Goal: Use online tool/utility: Utilize a website feature to perform a specific function

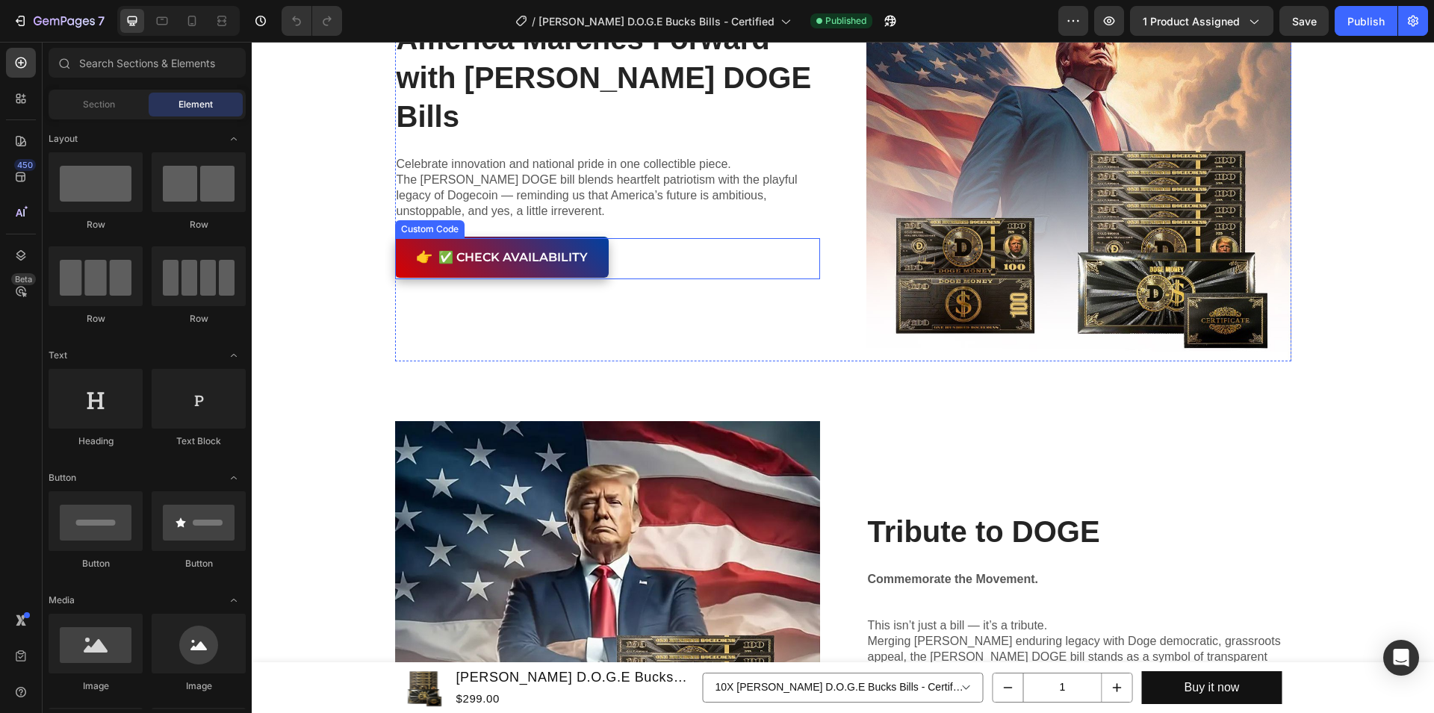
click at [573, 238] on button "👉 ✅ Check Availability" at bounding box center [502, 258] width 214 height 41
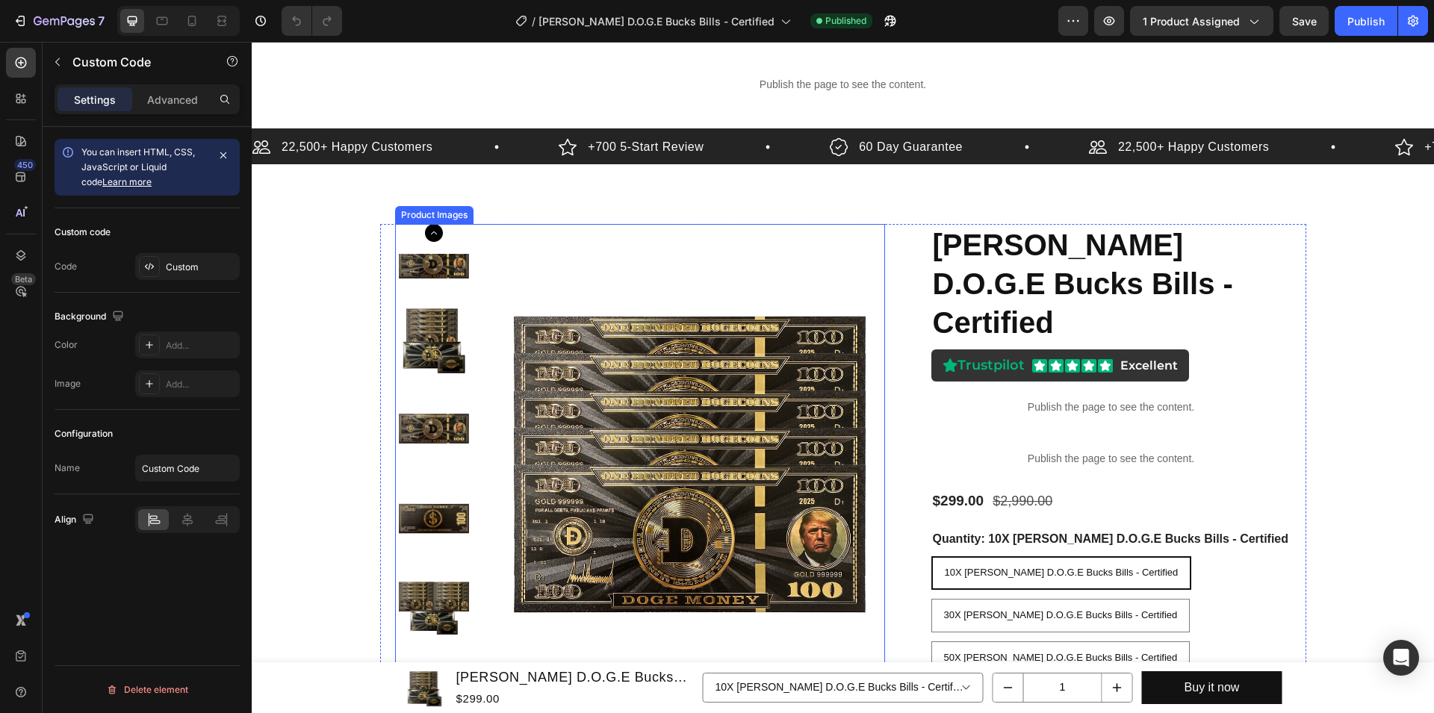
scroll to position [31, 0]
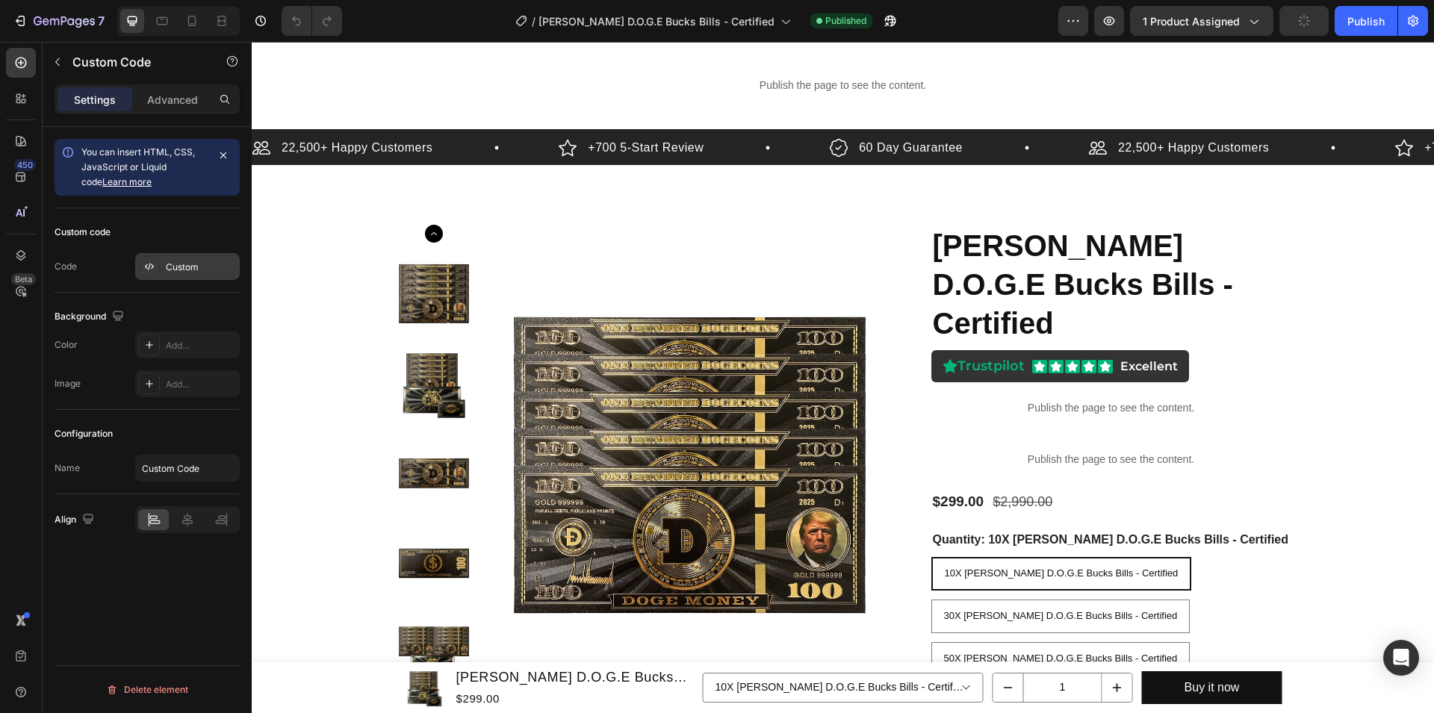
click at [197, 269] on div "Custom" at bounding box center [201, 267] width 70 height 13
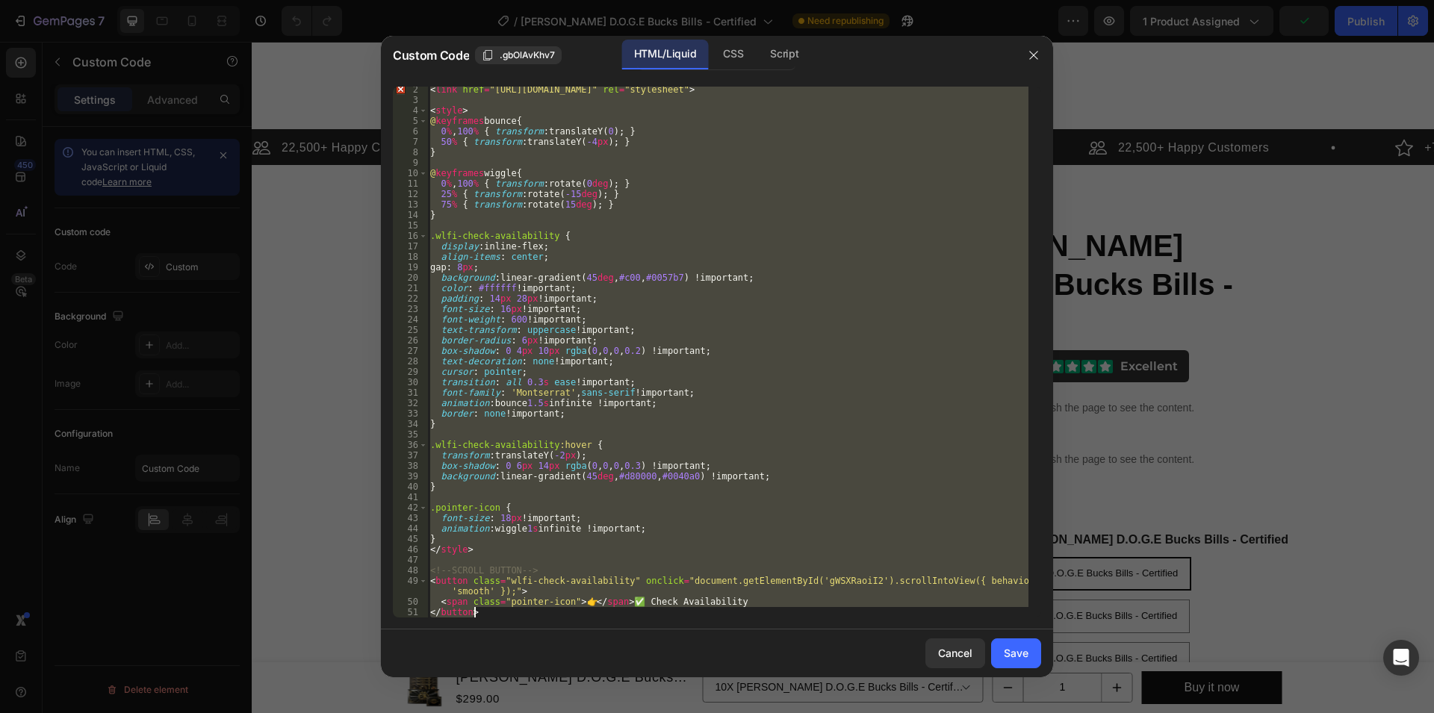
scroll to position [13, 0]
drag, startPoint x: 429, startPoint y: 93, endPoint x: 800, endPoint y: 645, distance: 664.5
click at [803, 618] on div "< link href = "[URL][DOMAIN_NAME]" rel = "stylesheet" > < style > @ keyframes b…" at bounding box center [727, 352] width 601 height 531
type textarea "<span class="pointer-icon">👉</span> ✅ Check Availability </button>"
click at [1015, 665] on button "Save" at bounding box center [1016, 654] width 50 height 30
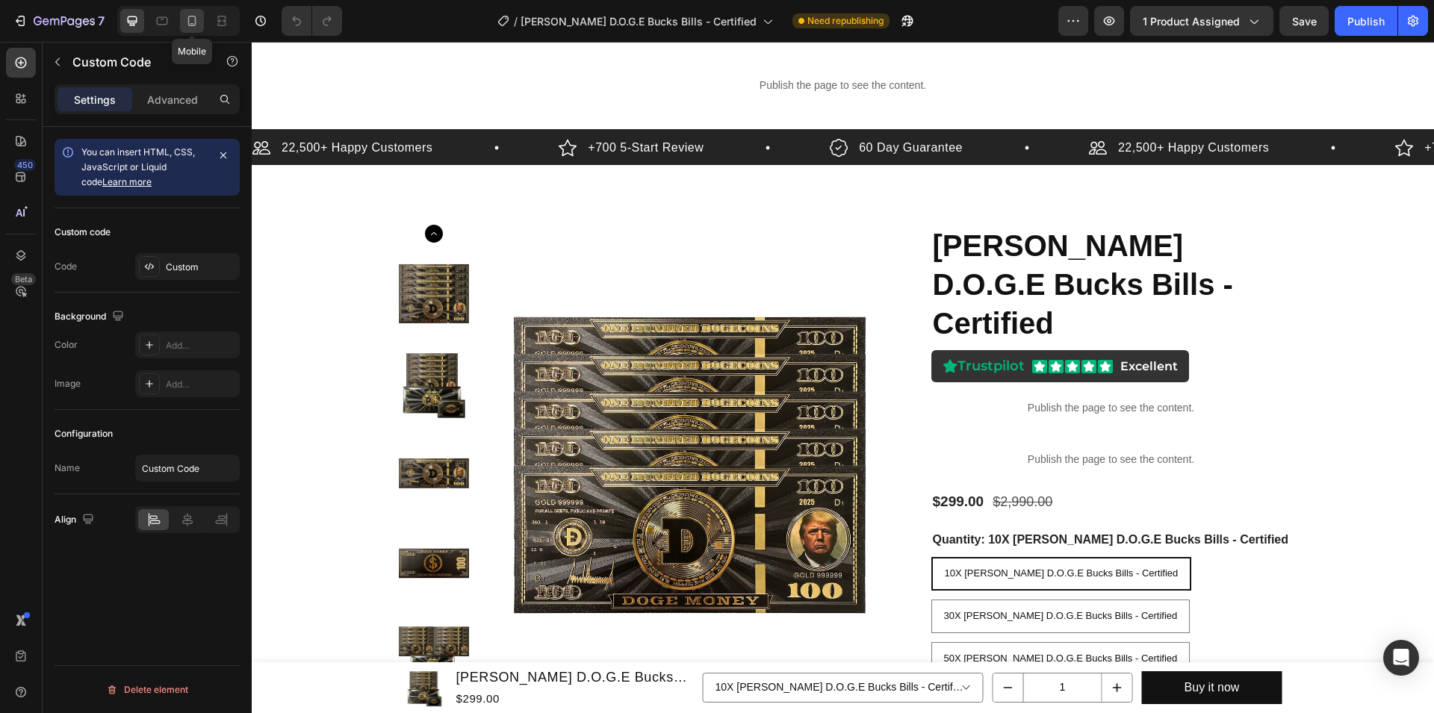
click at [186, 11] on div at bounding box center [192, 21] width 24 height 24
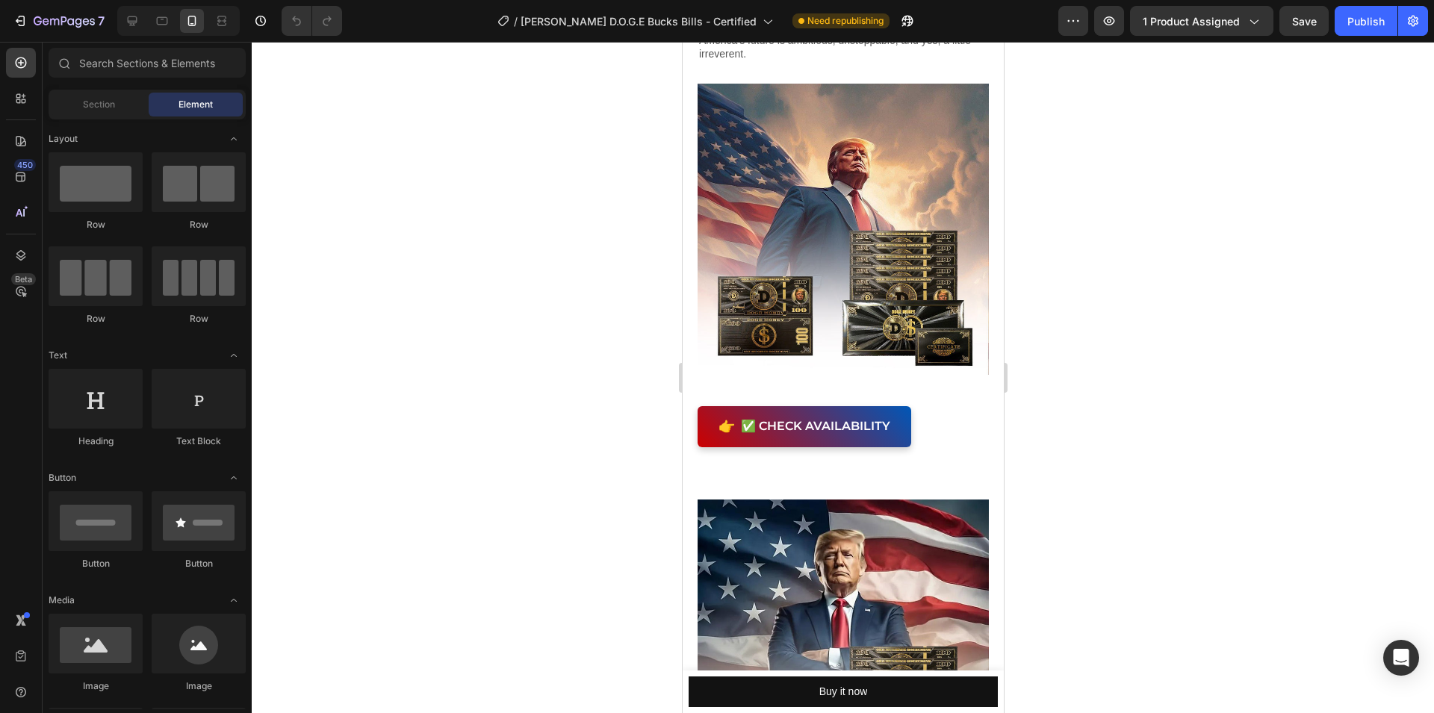
scroll to position [1680, 0]
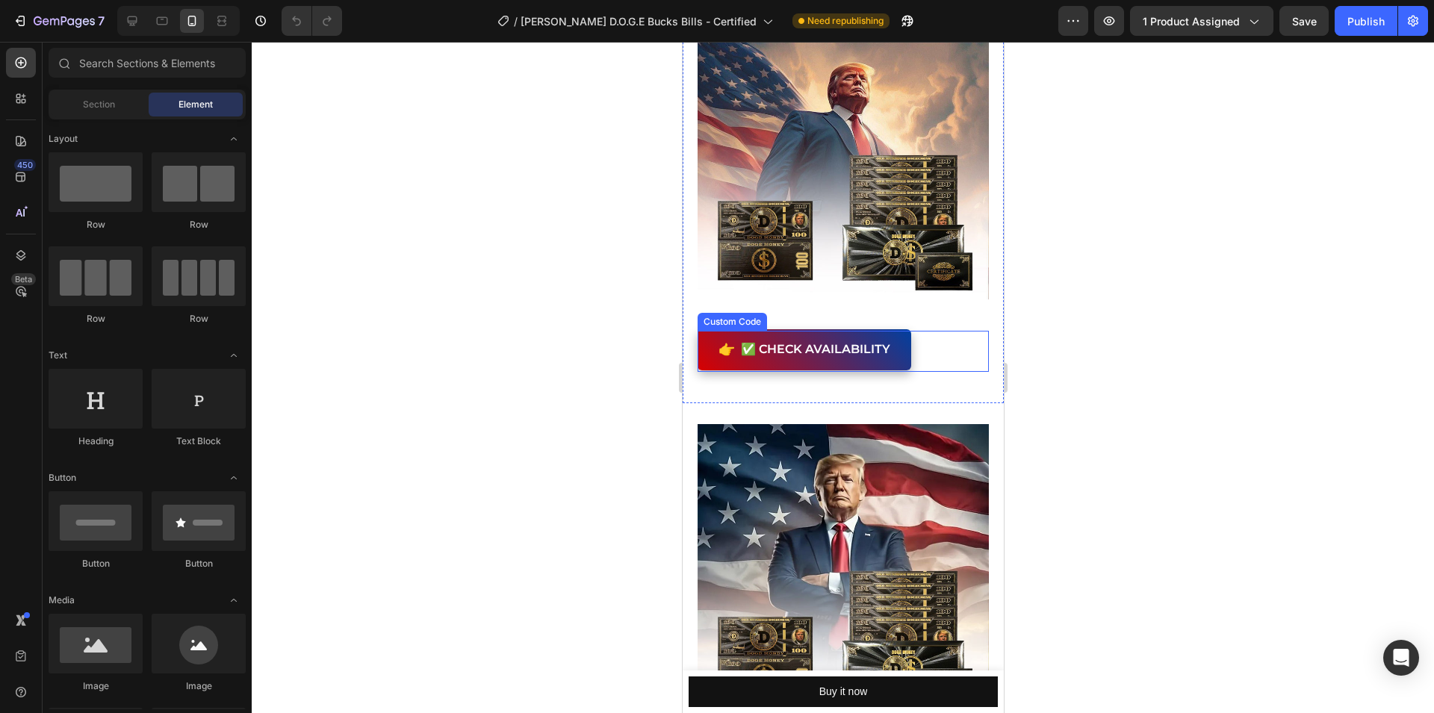
click at [879, 330] on link "👉 ✅ Check Availability" at bounding box center [804, 350] width 214 height 41
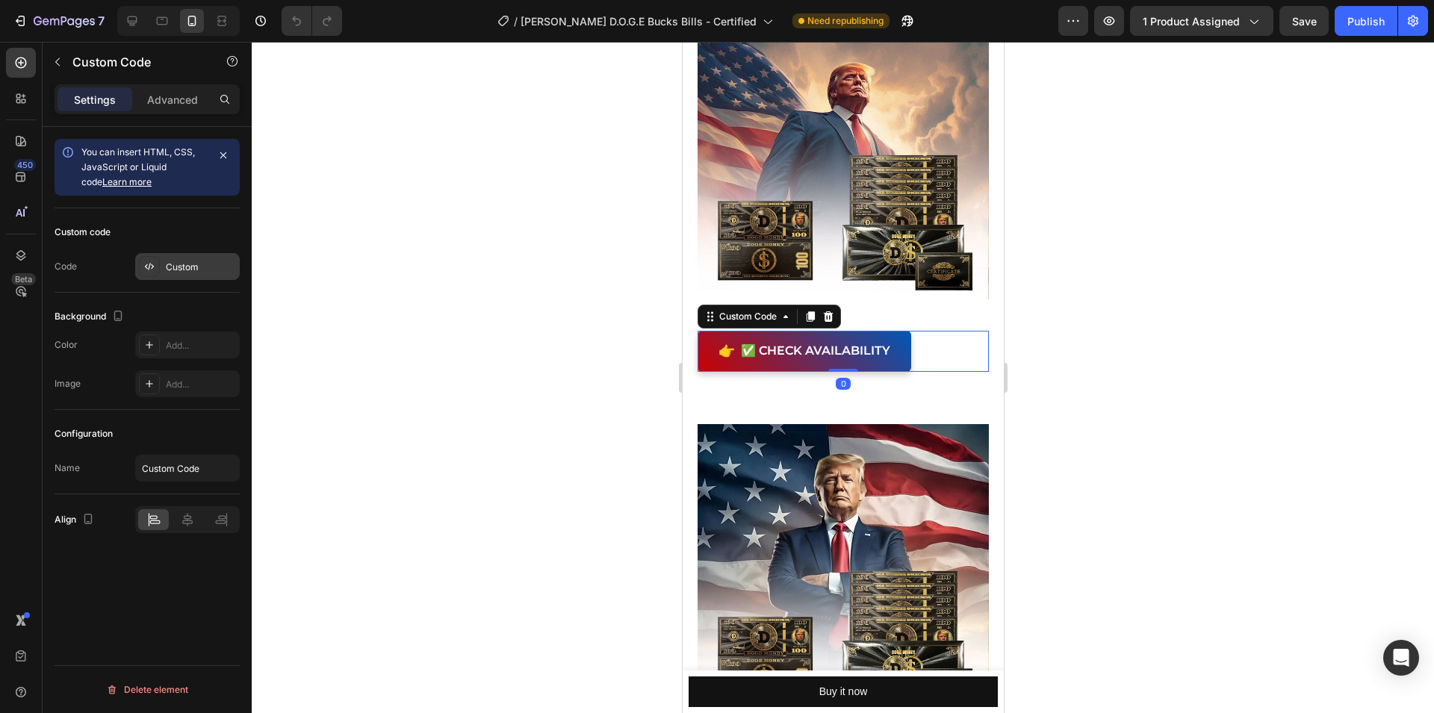
click at [145, 257] on div at bounding box center [149, 266] width 21 height 21
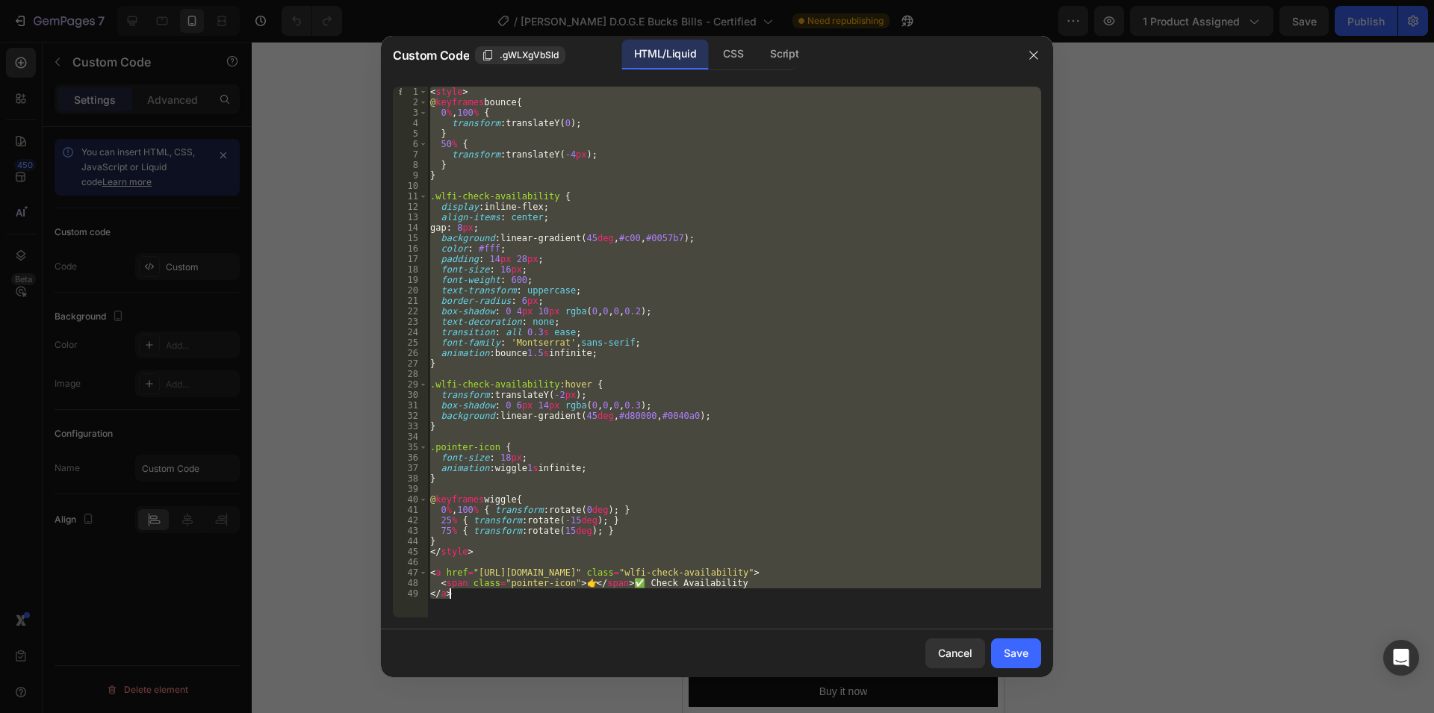
drag, startPoint x: 430, startPoint y: 88, endPoint x: 811, endPoint y: 612, distance: 647.4
click at [811, 612] on div "< style > @ keyframes bounce { 0 % , 100 % { transform : translateY( 0 ) ; } 50…" at bounding box center [734, 363] width 614 height 552
type textarea "<span class="pointer-icon">👉</span> ✅ Check Availability </a>"
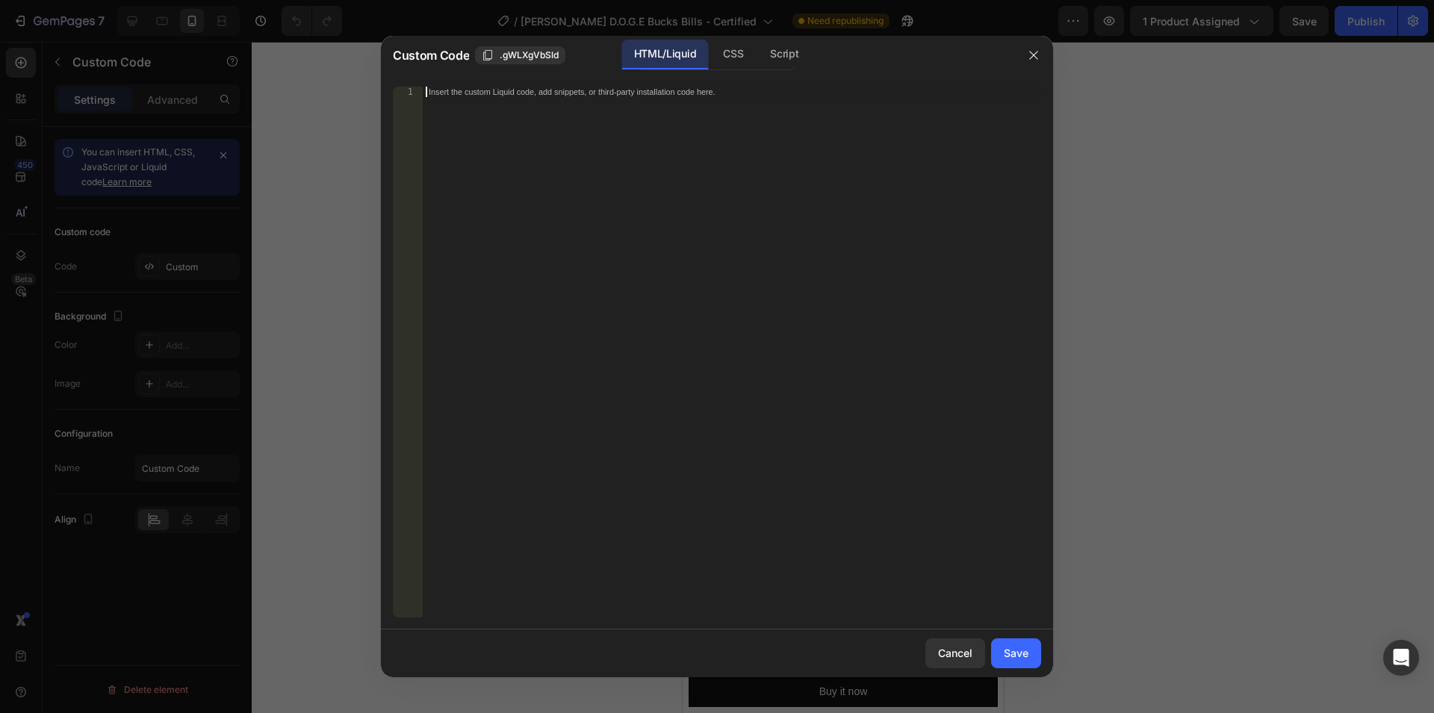
paste textarea "</button>"
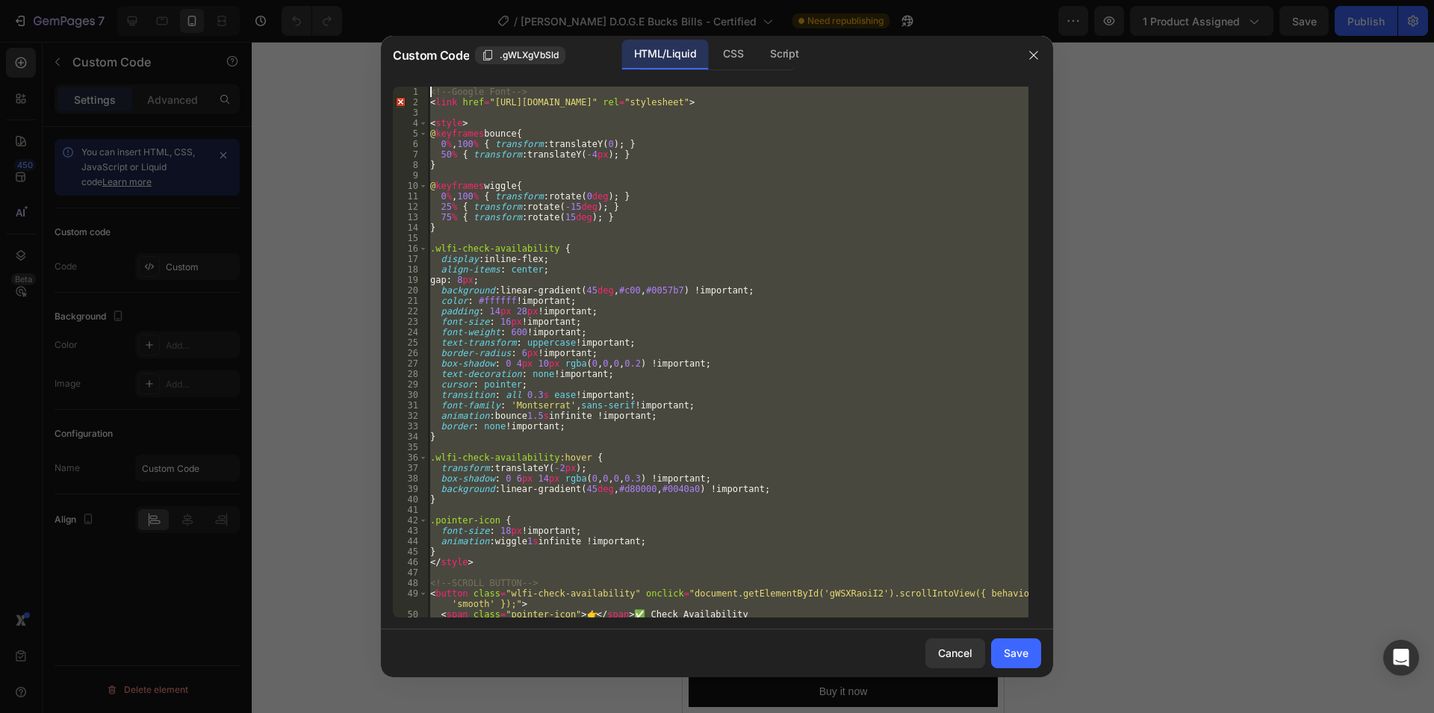
scroll to position [0, 0]
drag, startPoint x: 811, startPoint y: 611, endPoint x: 360, endPoint y: 28, distance: 737.4
click at [427, 87] on div "<!-- Google Font --> < link href = "[URL][DOMAIN_NAME]" rel = "stylesheet" > < …" at bounding box center [727, 352] width 601 height 531
click at [837, 550] on div "<!-- Google Font --> < link href = "[URL][DOMAIN_NAME]" rel = "stylesheet" > < …" at bounding box center [727, 352] width 601 height 531
type textarea "}"
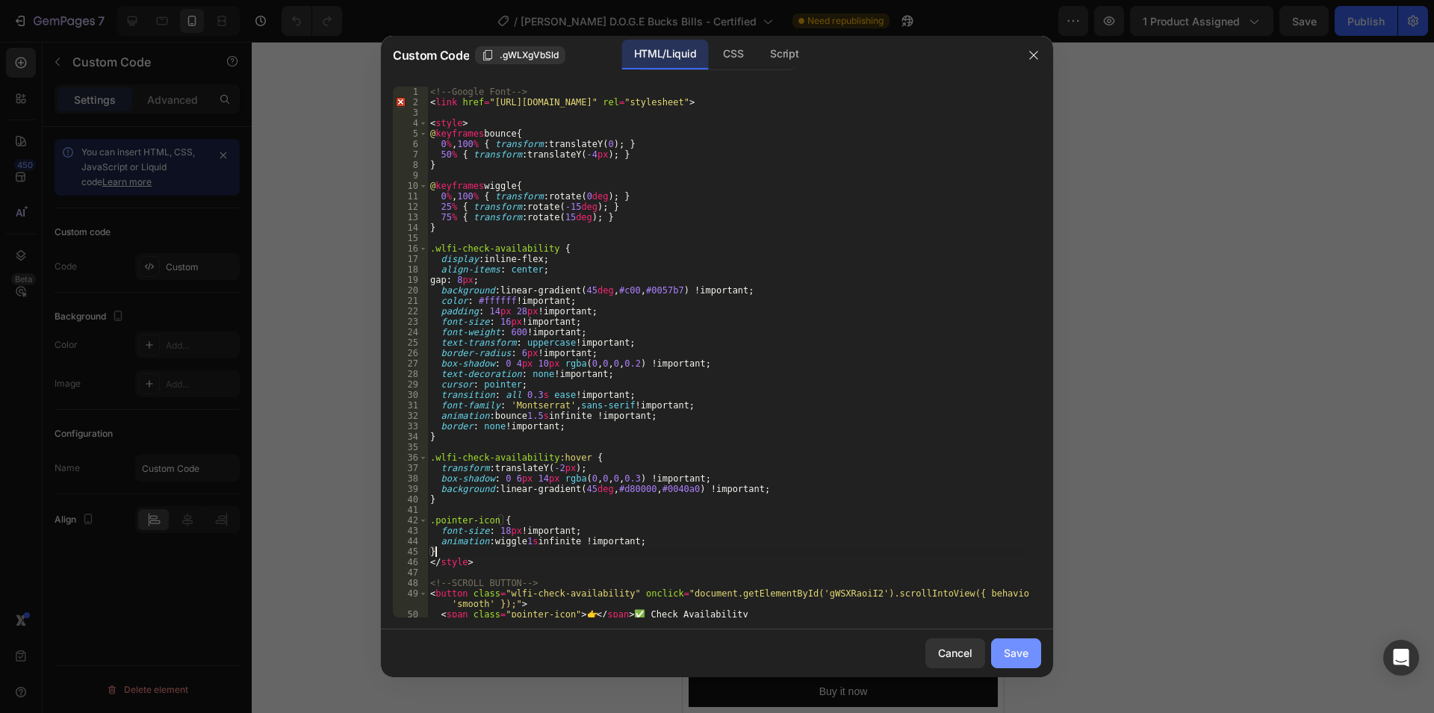
click at [997, 640] on button "Save" at bounding box center [1016, 654] width 50 height 30
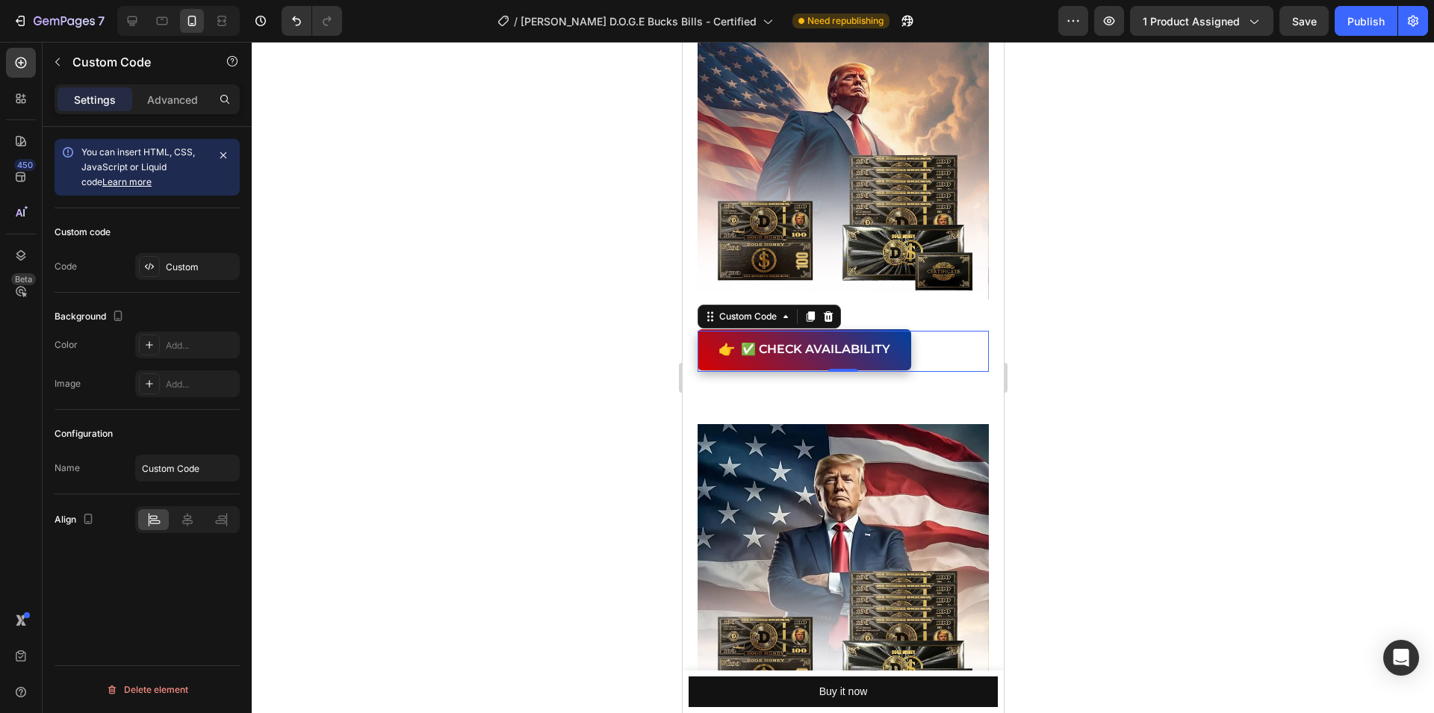
click at [831, 330] on button "👉 ✅ Check Availability" at bounding box center [804, 350] width 214 height 41
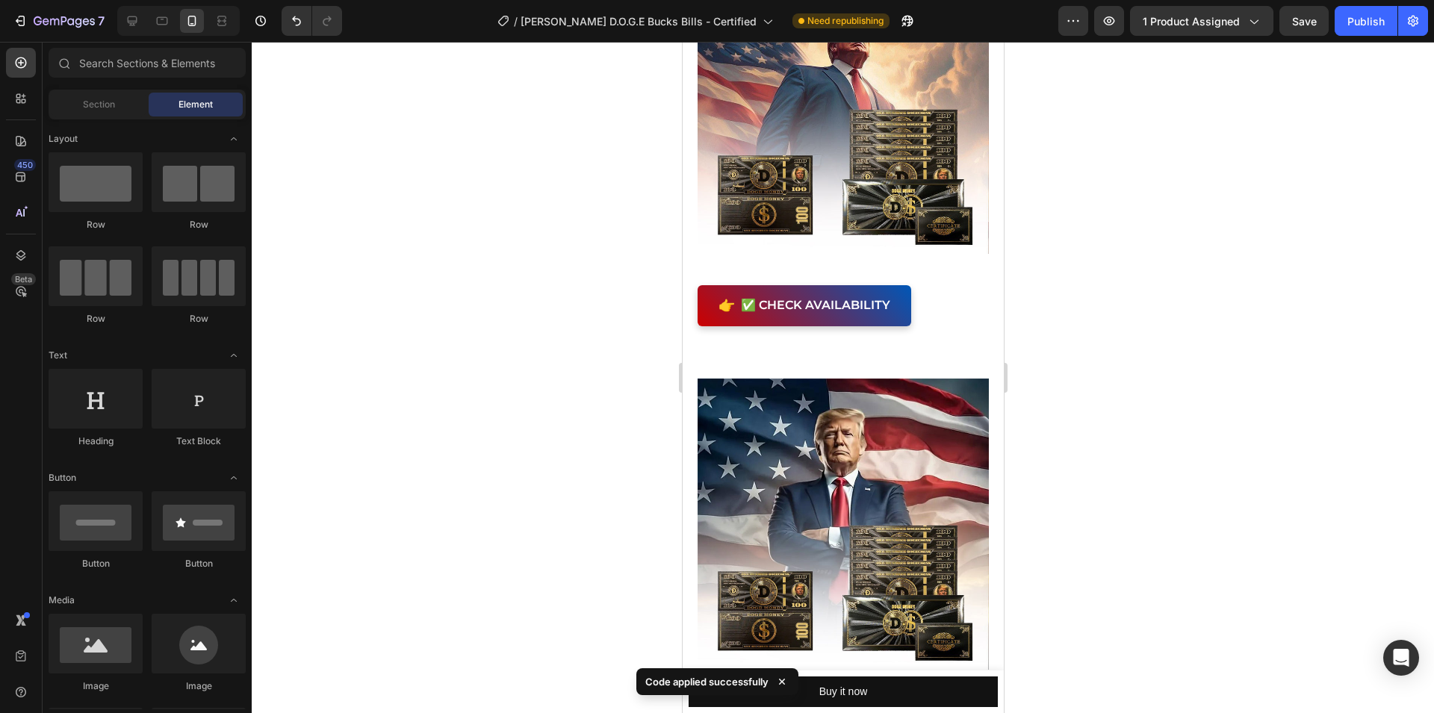
scroll to position [2233, 0]
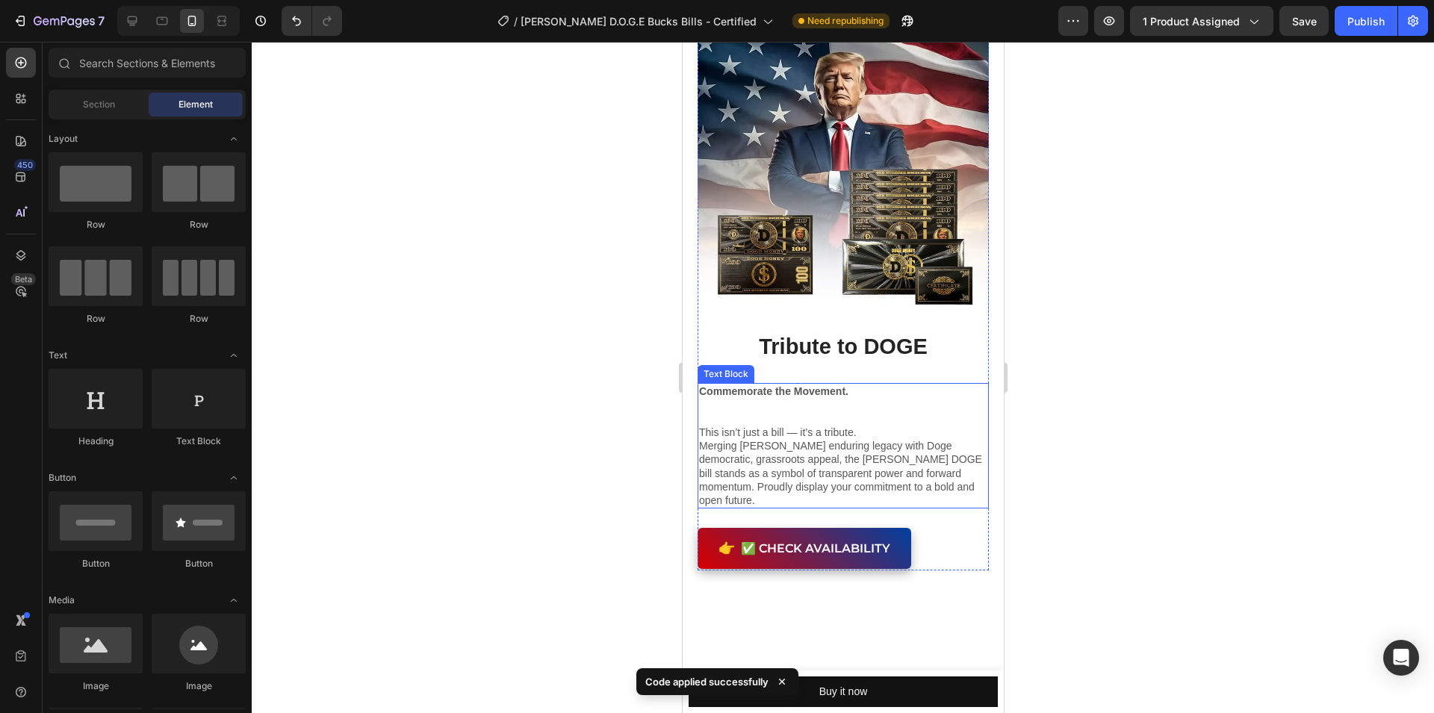
click at [793, 527] on link "👉 ✅ Check Availability" at bounding box center [804, 547] width 214 height 41
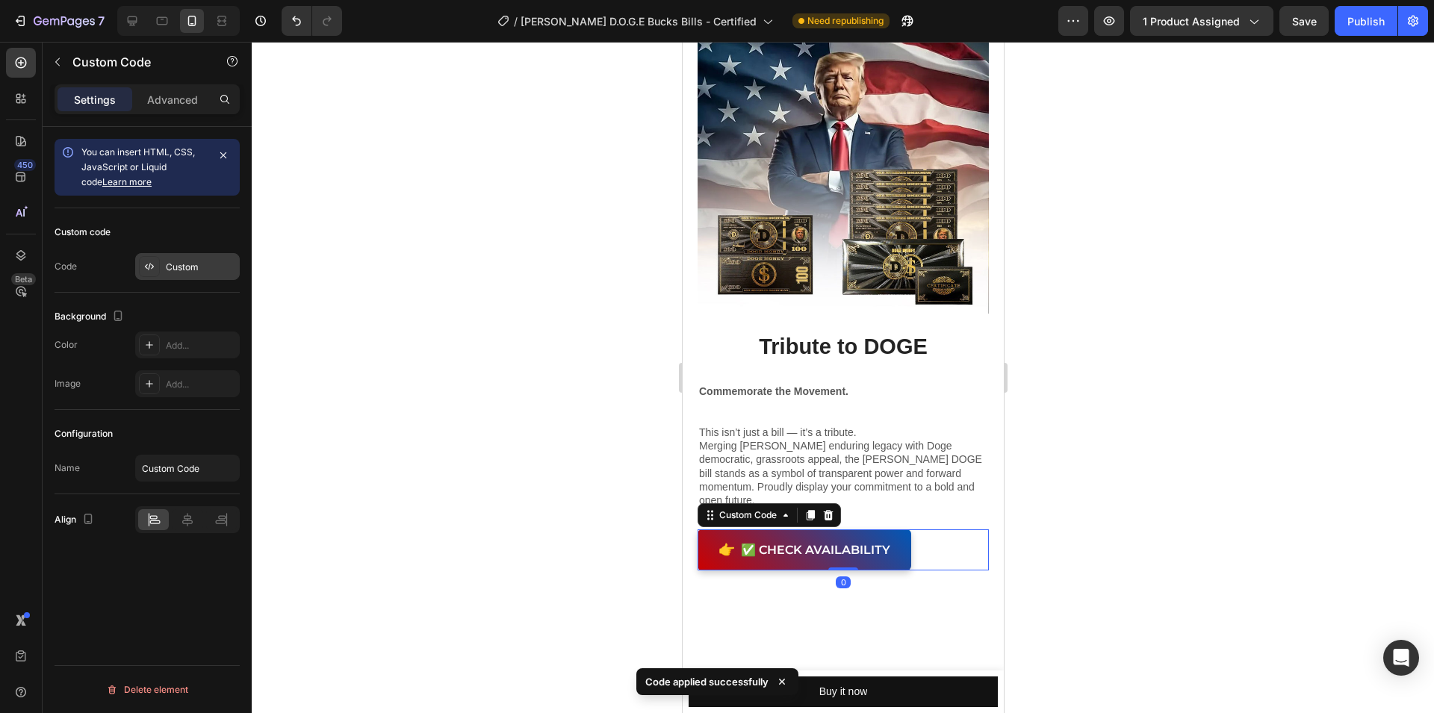
click at [190, 276] on div "Custom" at bounding box center [187, 266] width 105 height 27
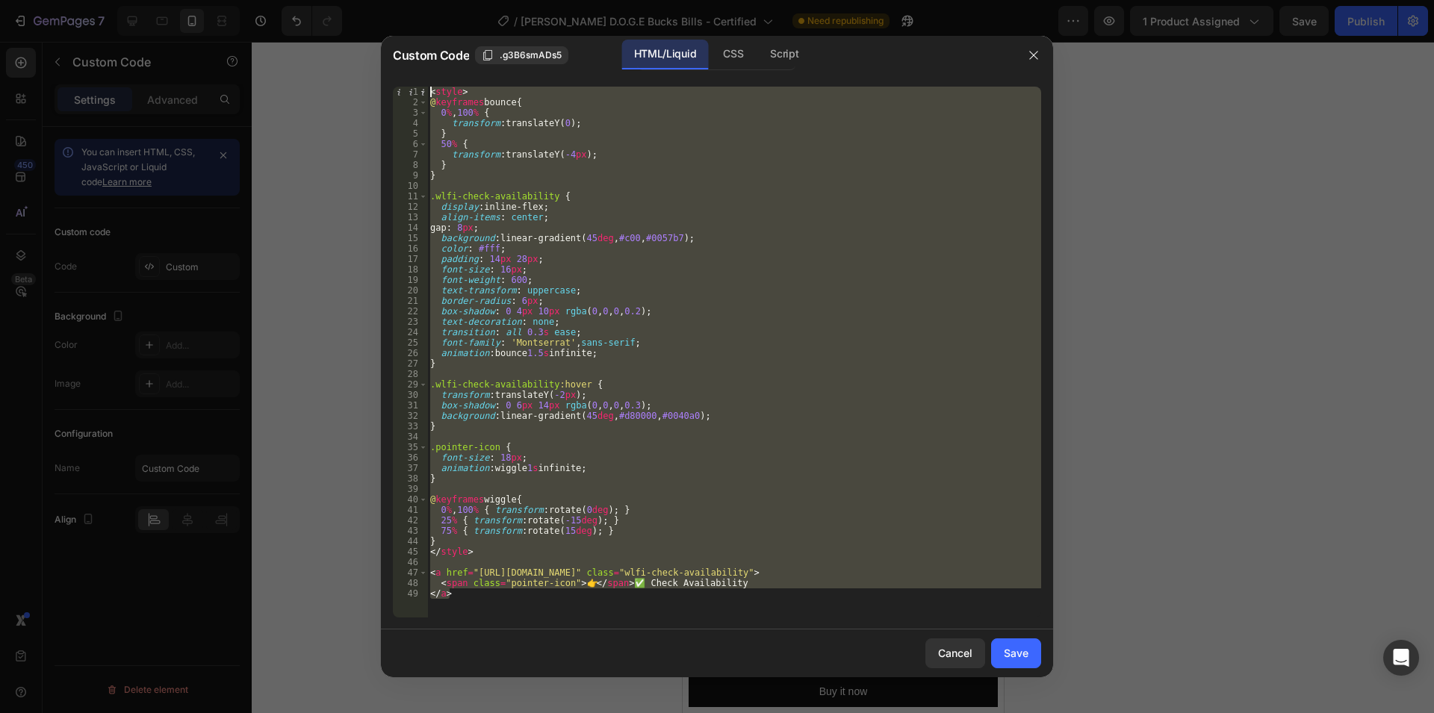
drag, startPoint x: 523, startPoint y: 609, endPoint x: 362, endPoint y: 88, distance: 545.5
click at [427, 88] on div "< style > @ keyframes bounce { 0 % , 100 % { transform : translateY( 0 ) ; } 50…" at bounding box center [734, 352] width 614 height 531
type textarea "<style> @keyframes bounce {"
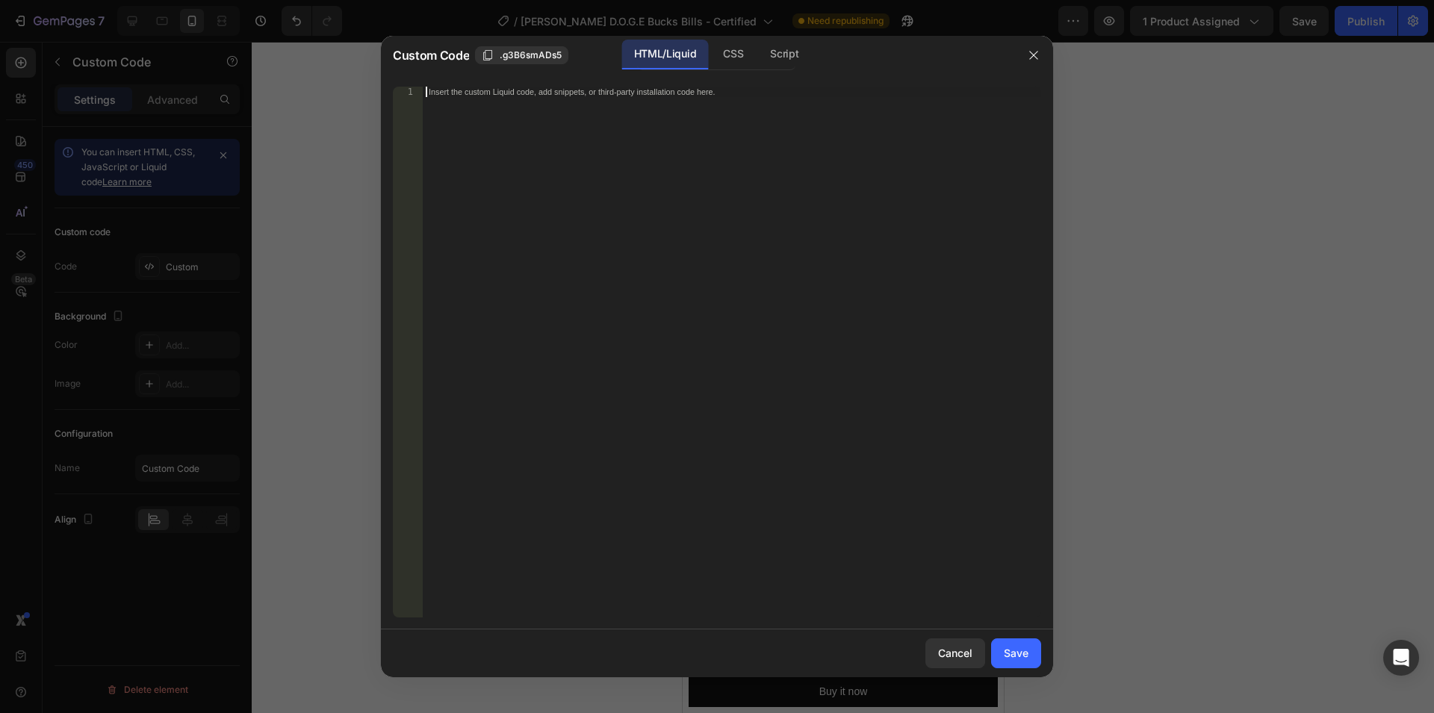
paste textarea "</button>"
type textarea "</button>"
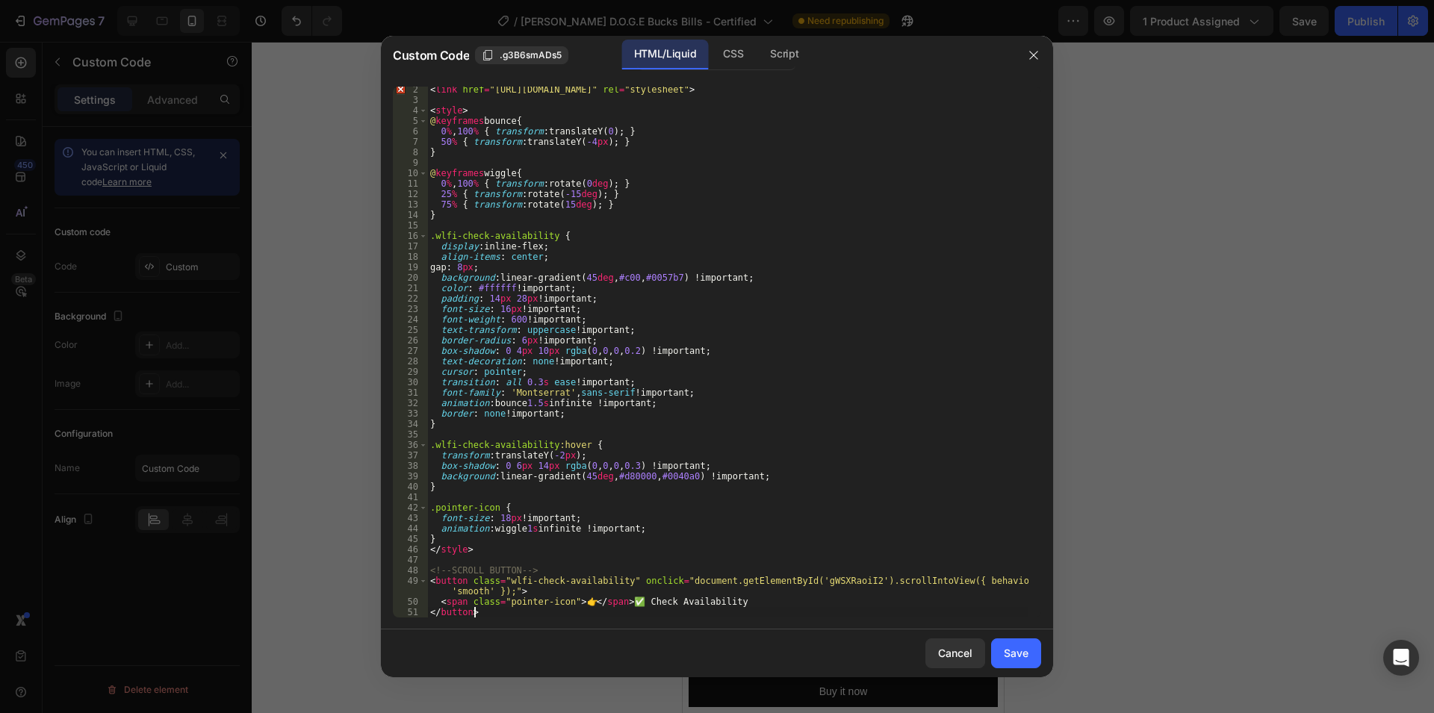
scroll to position [0, 0]
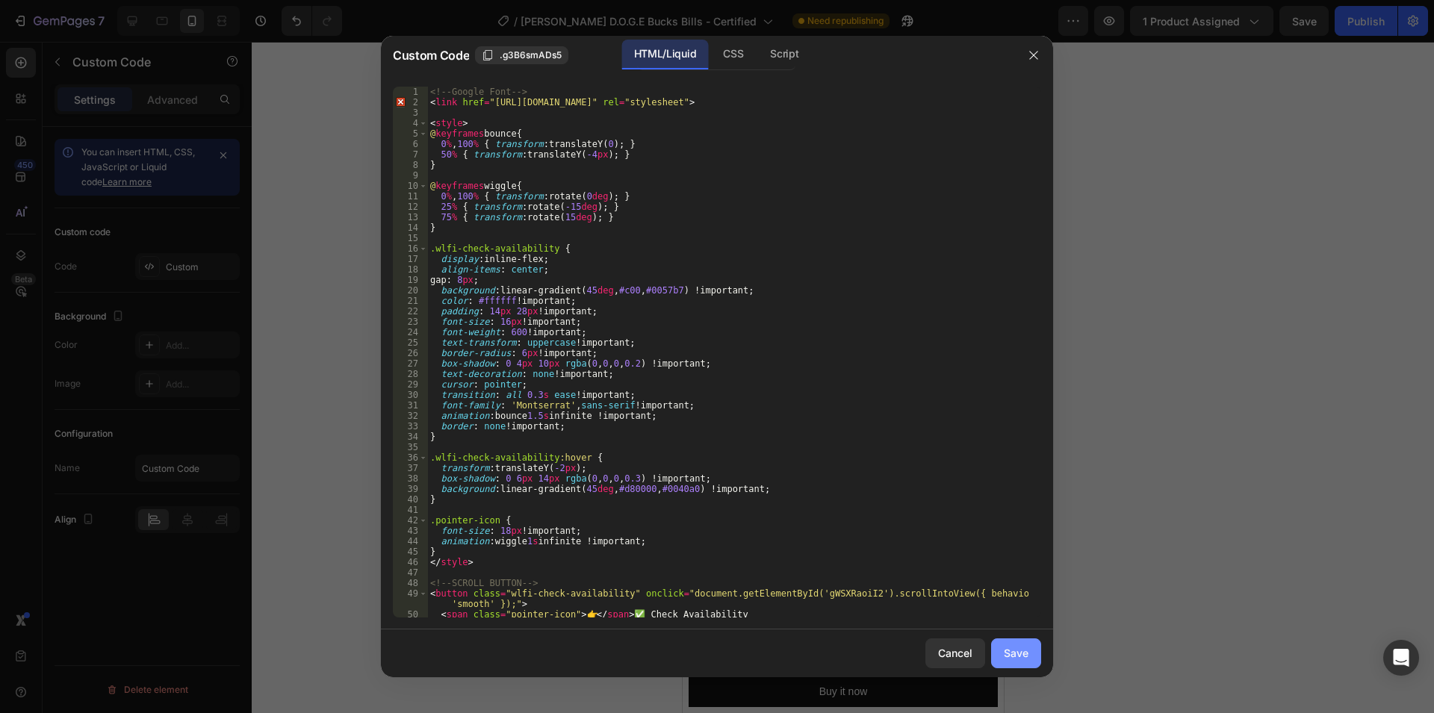
click at [1013, 647] on div "Save" at bounding box center [1016, 653] width 25 height 16
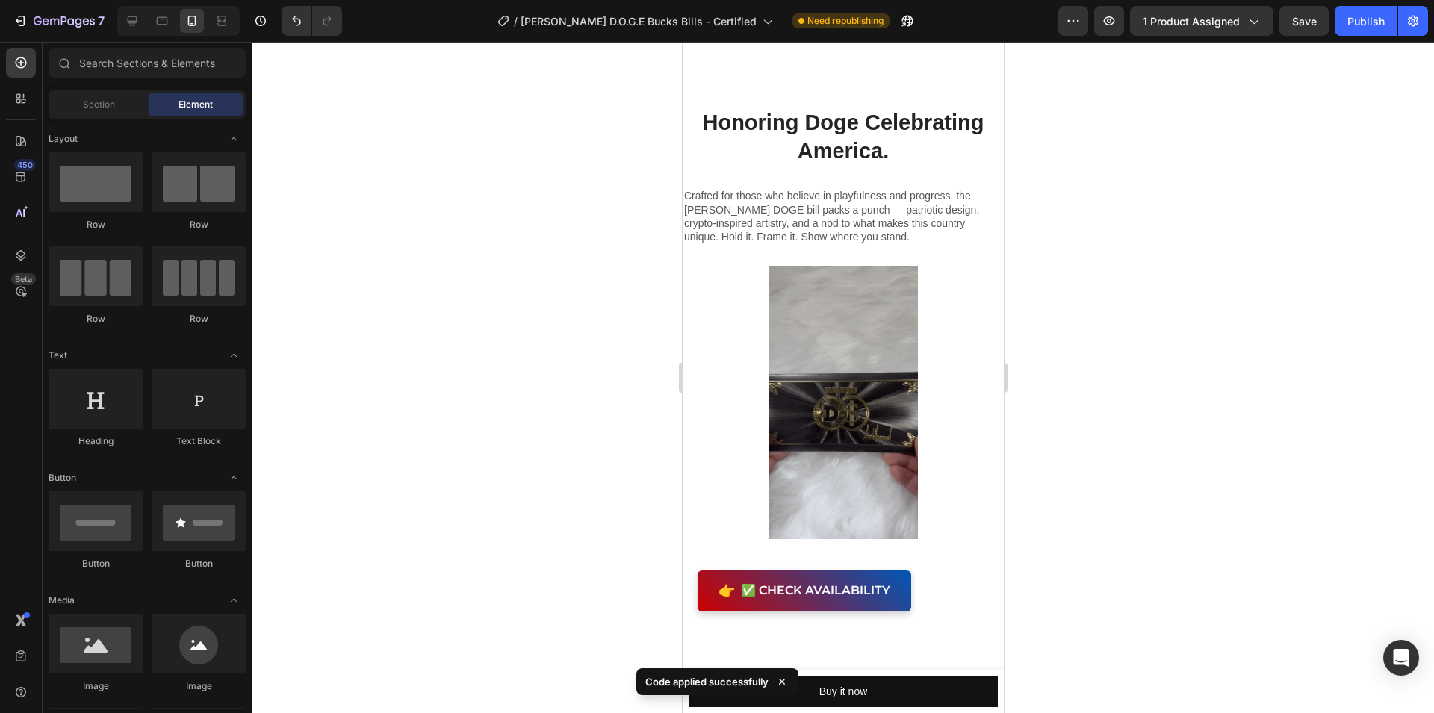
scroll to position [2840, 0]
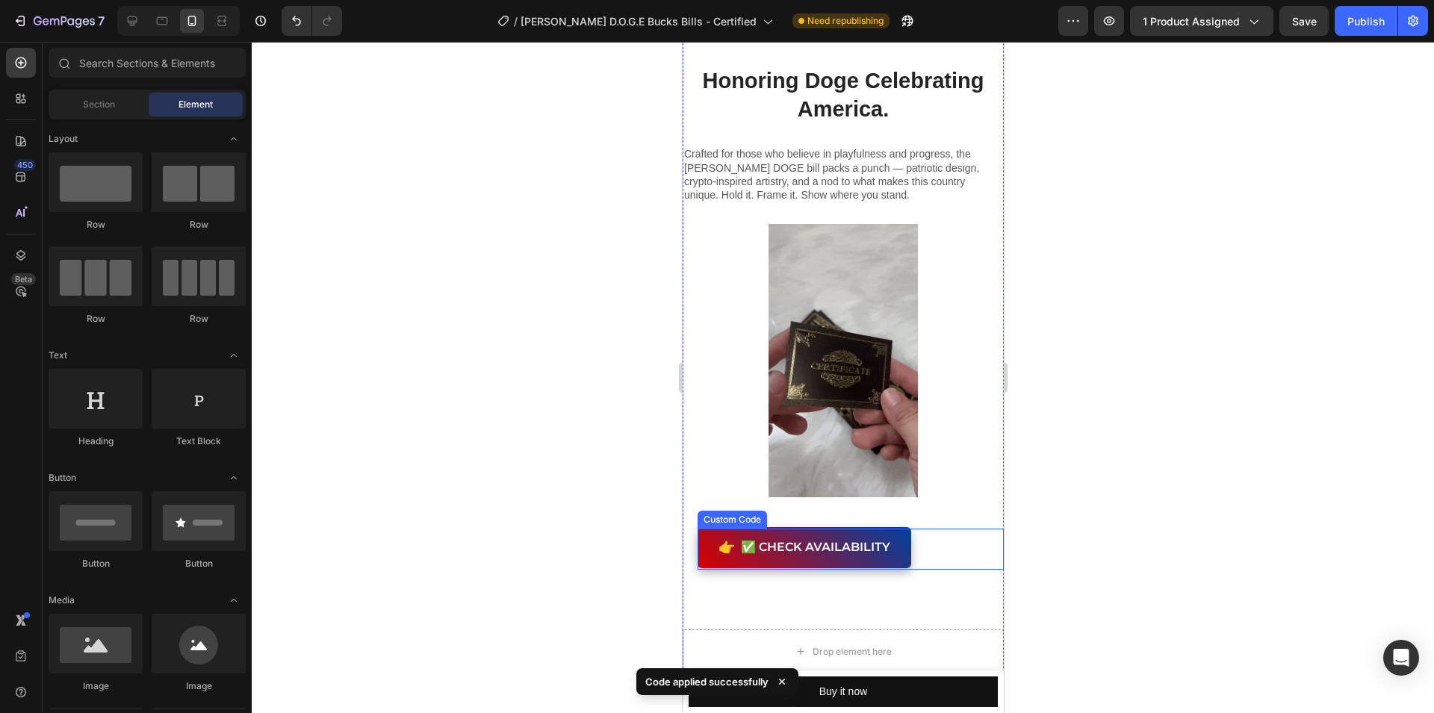
click at [878, 529] on link "👉 ✅ Check Availability" at bounding box center [804, 549] width 214 height 41
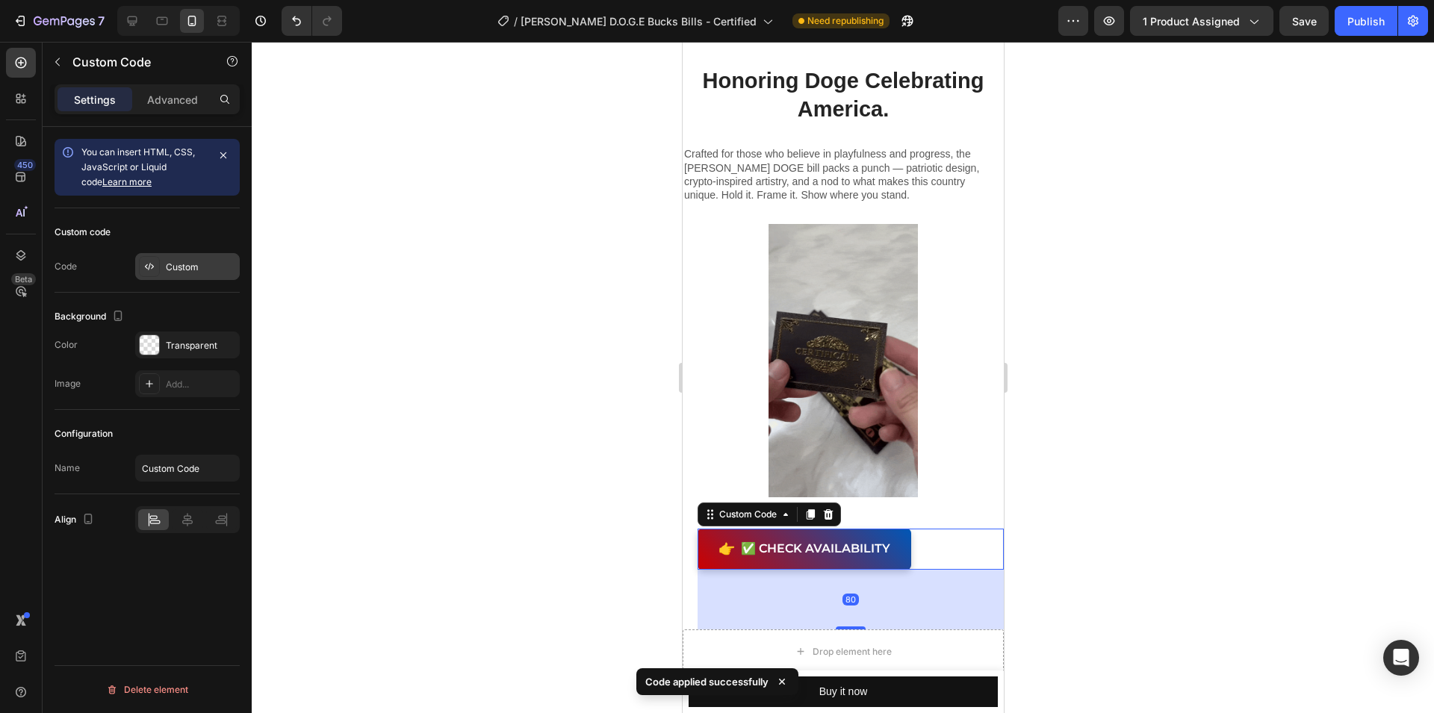
click at [173, 265] on div "Custom" at bounding box center [201, 267] width 70 height 13
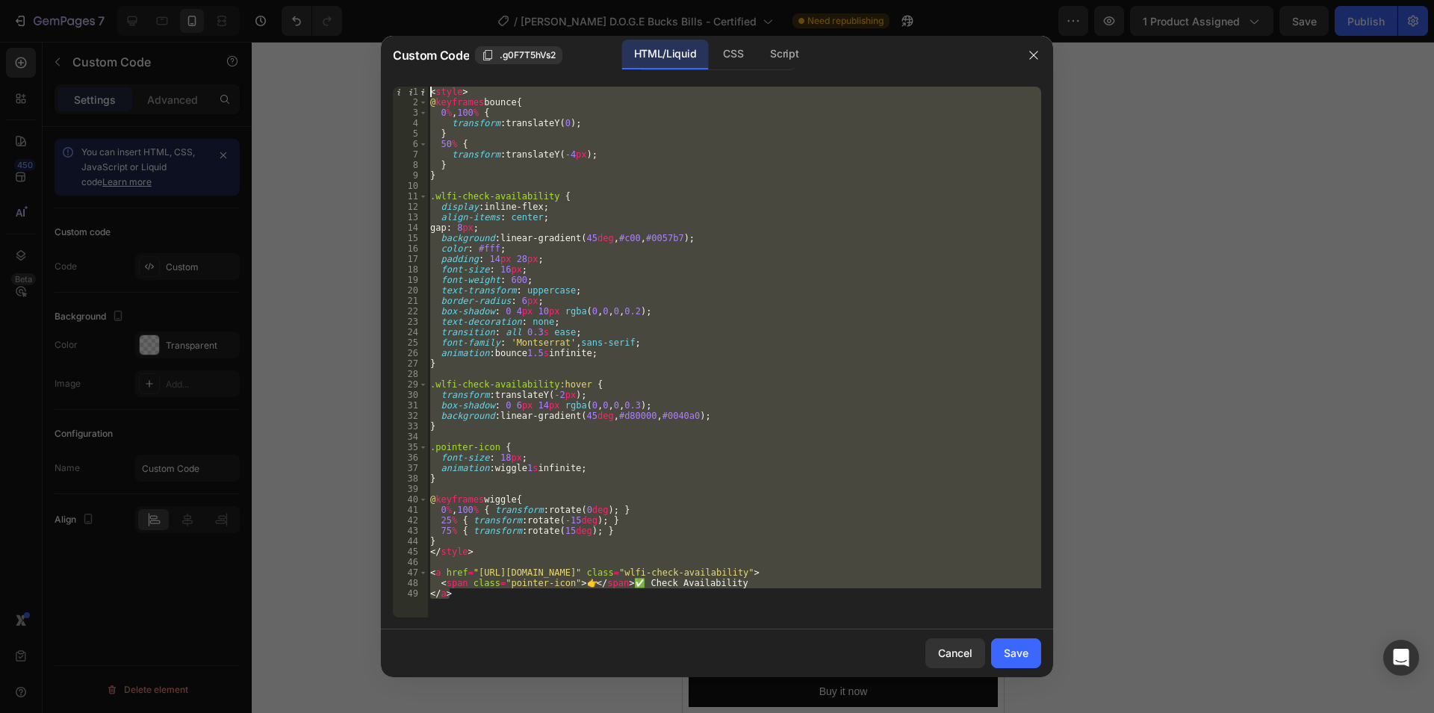
drag, startPoint x: 537, startPoint y: 603, endPoint x: 288, endPoint y: 0, distance: 653.0
click at [427, 87] on div "< style > @ keyframes bounce { 0 % , 100 % { transform : translateY( 0 ) ; } 50…" at bounding box center [734, 352] width 614 height 531
type textarea "<style> @keyframes bounce {"
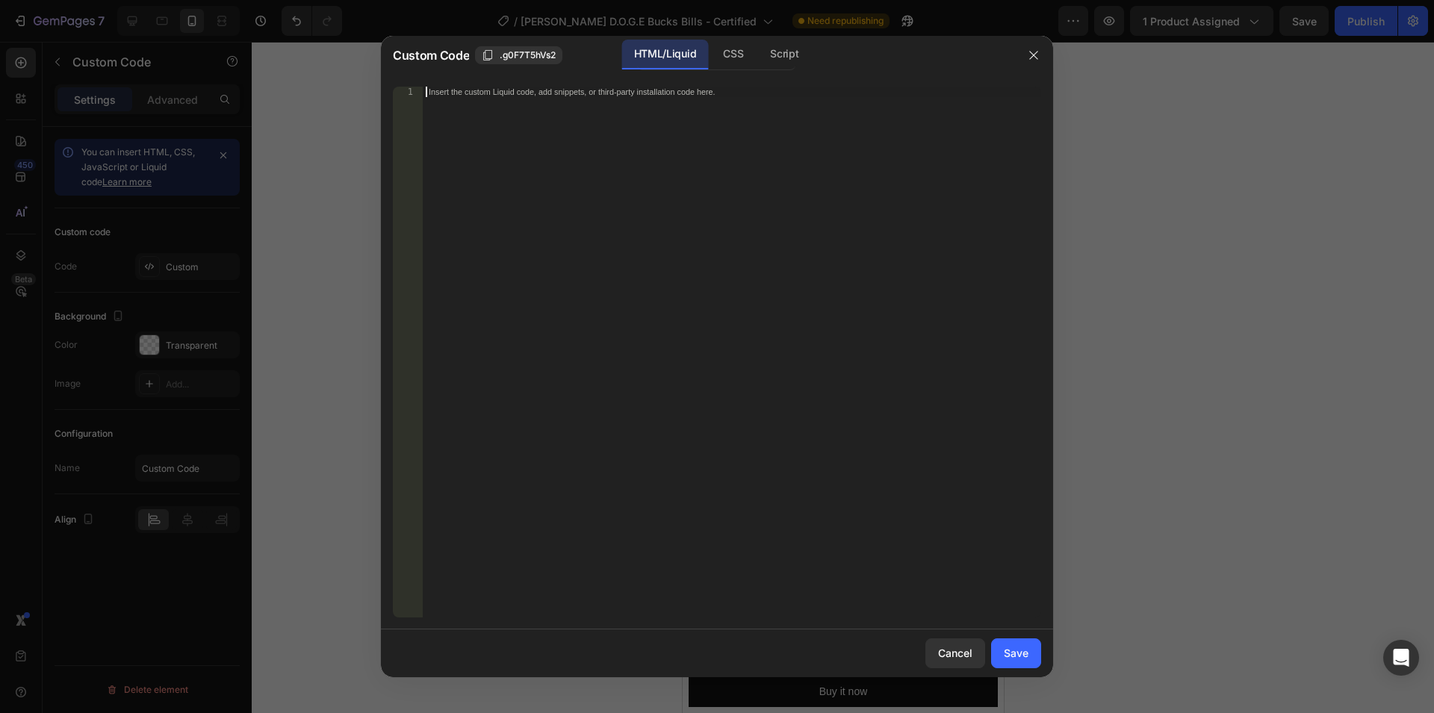
paste textarea "</button>"
type textarea "</button>"
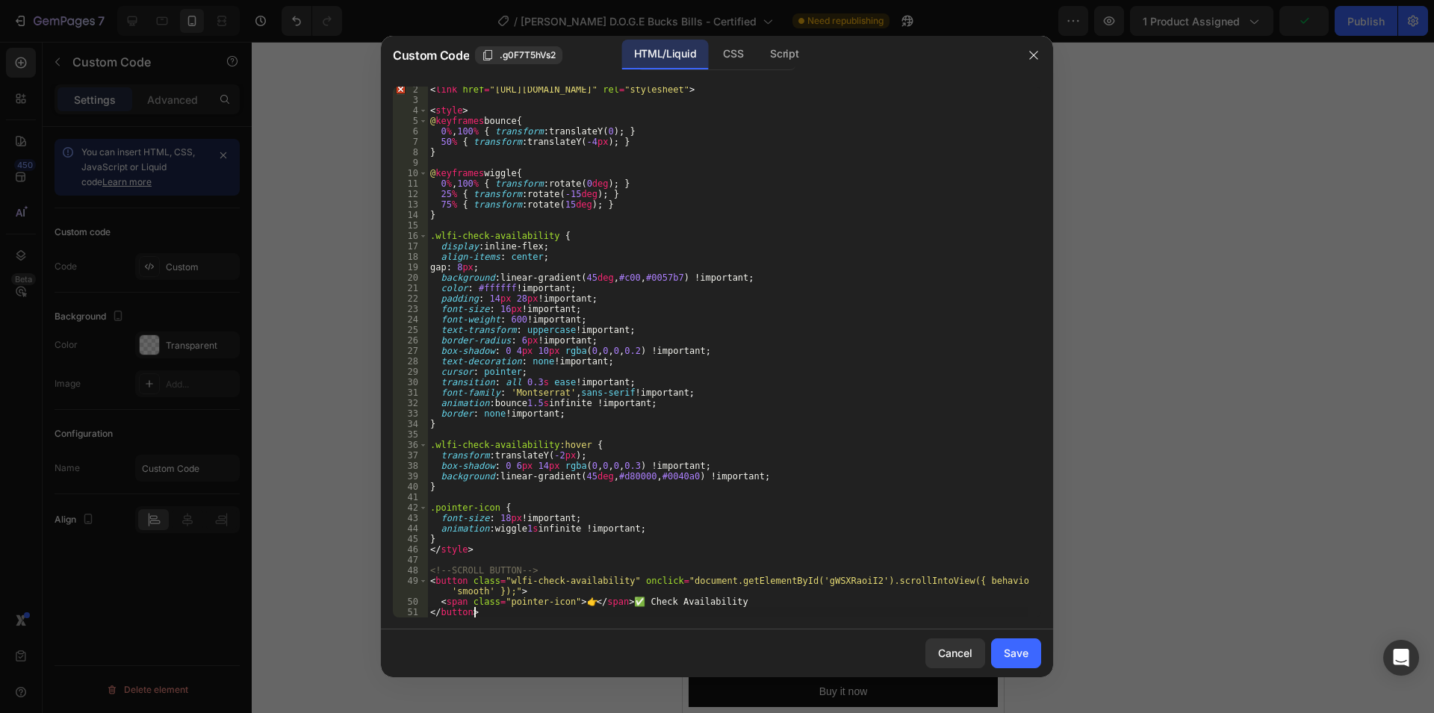
scroll to position [0, 0]
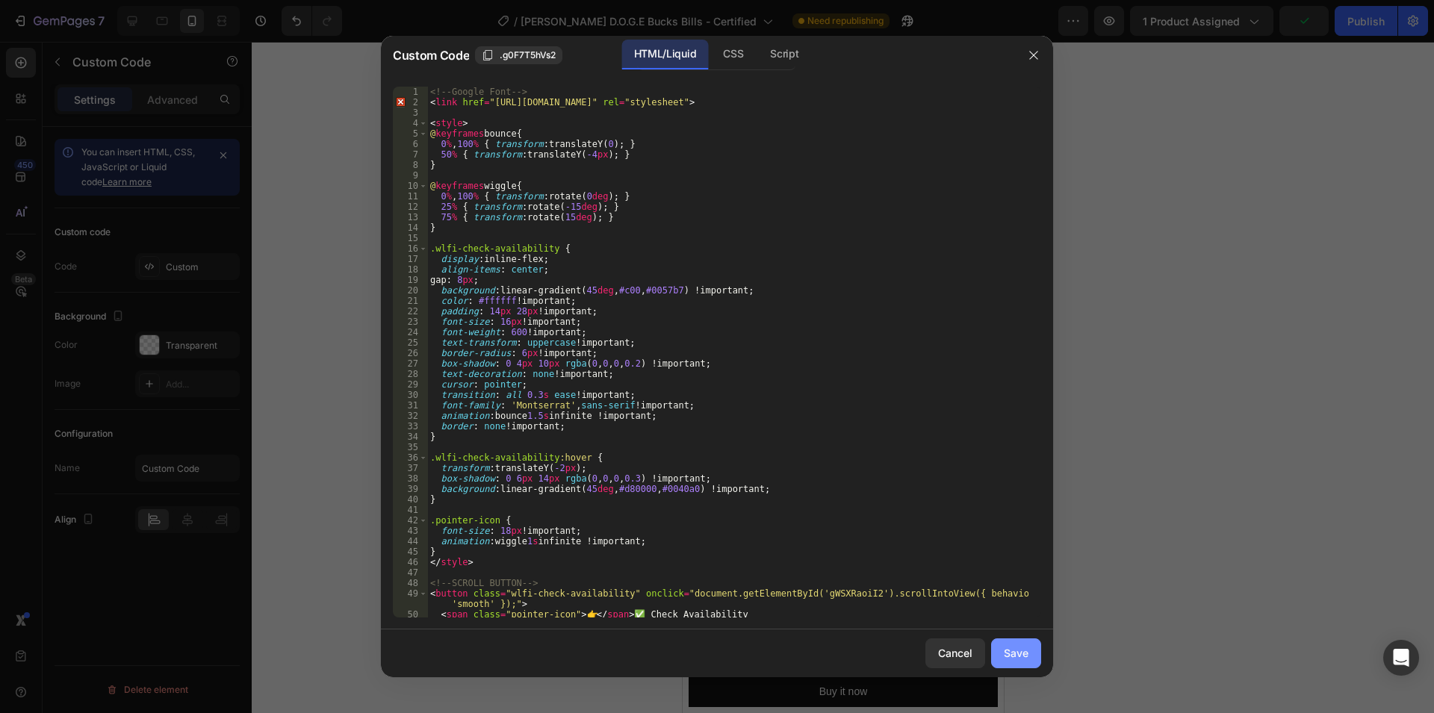
click at [1018, 641] on button "Save" at bounding box center [1016, 654] width 50 height 30
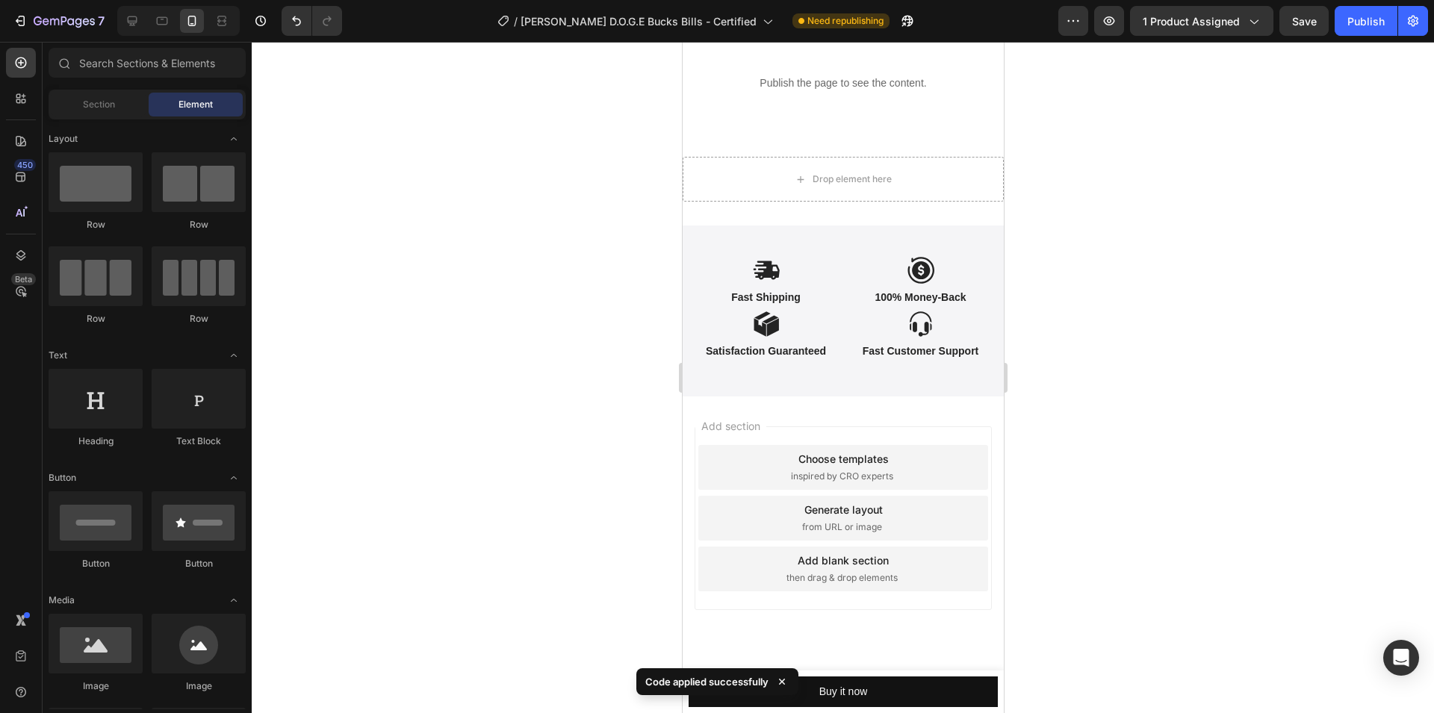
scroll to position [5330, 0]
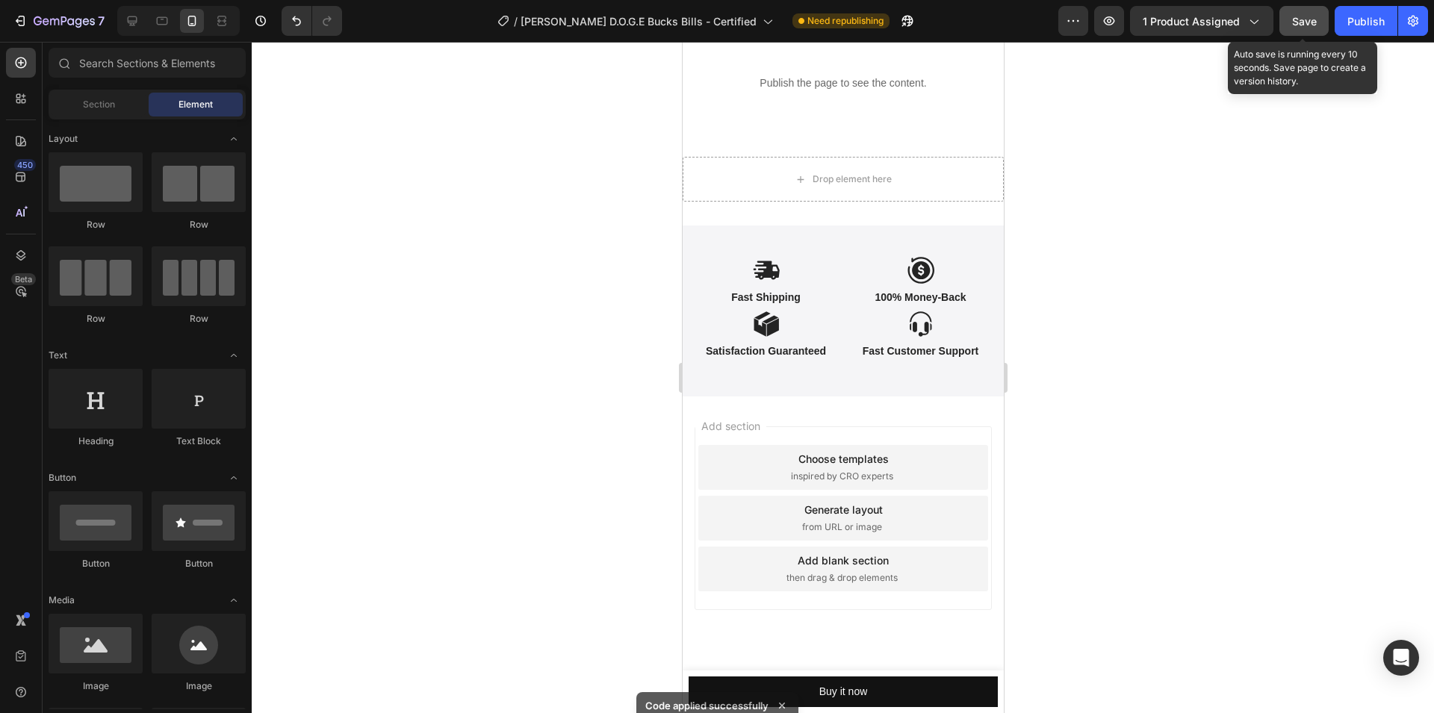
click at [1314, 17] on span "Save" at bounding box center [1304, 21] width 25 height 13
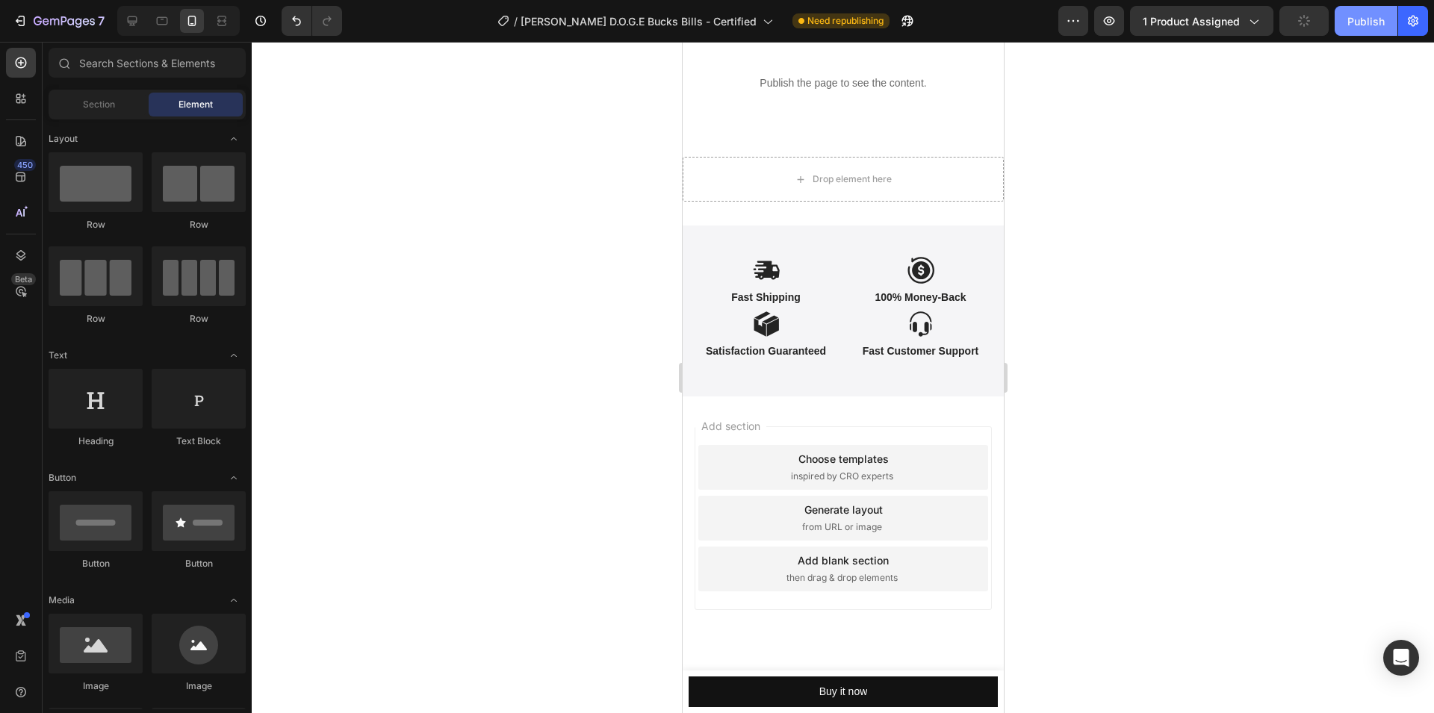
click at [1359, 25] on div "Publish" at bounding box center [1365, 21] width 37 height 16
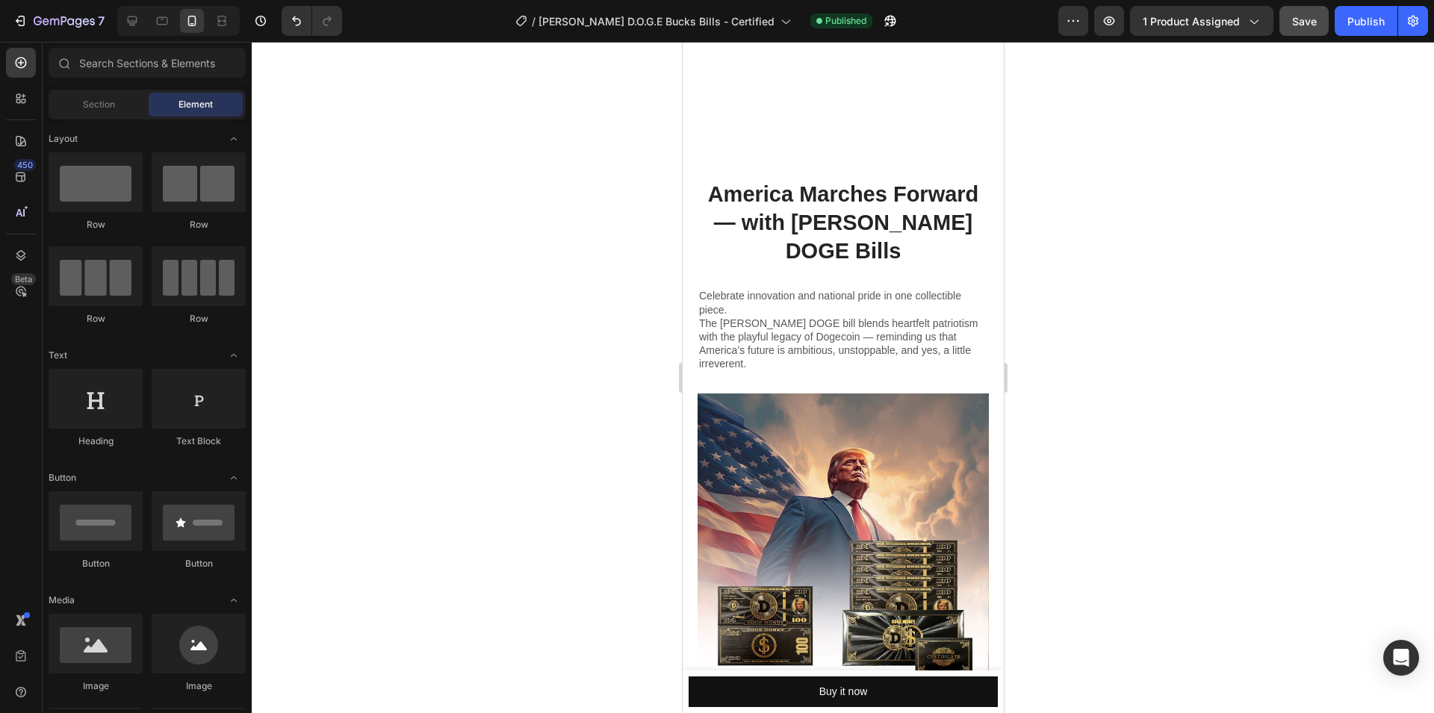
scroll to position [1891, 0]
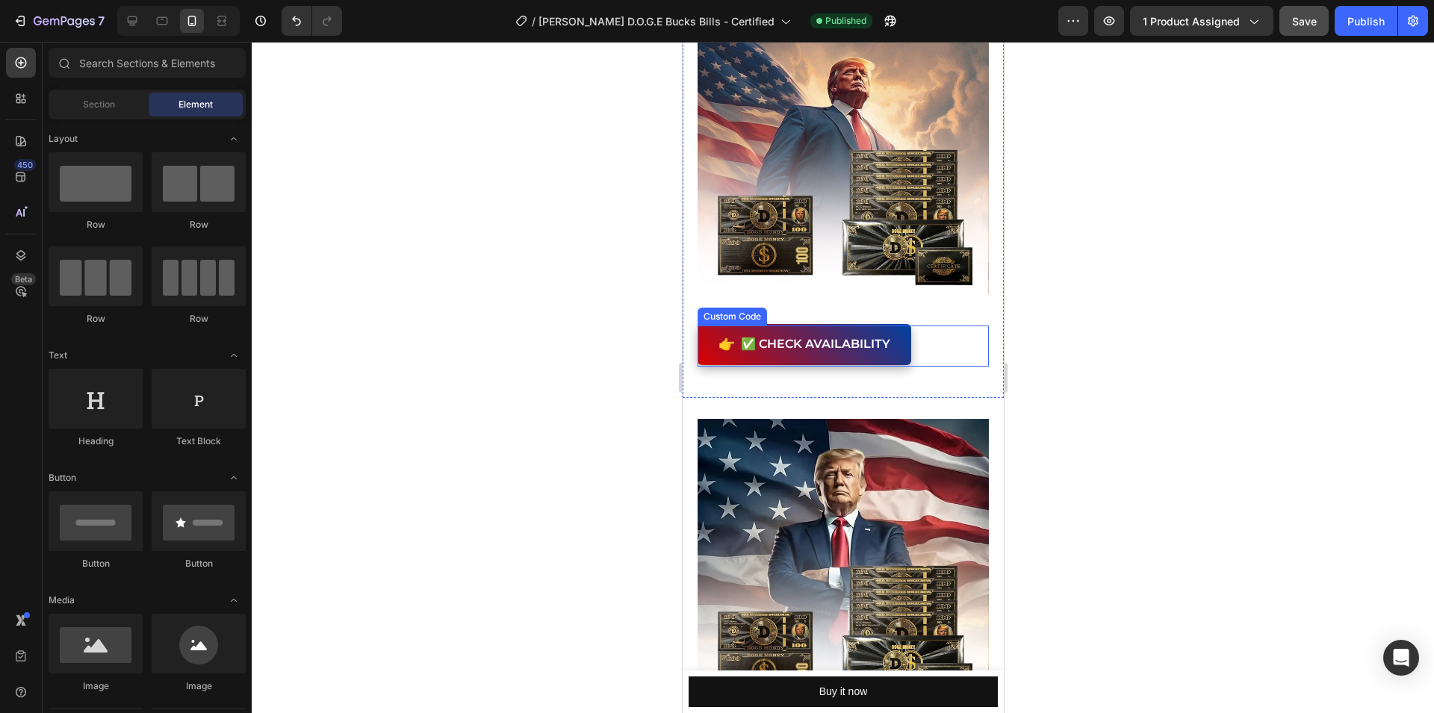
click at [890, 325] on button "👉 ✅ Check Availability" at bounding box center [804, 345] width 214 height 41
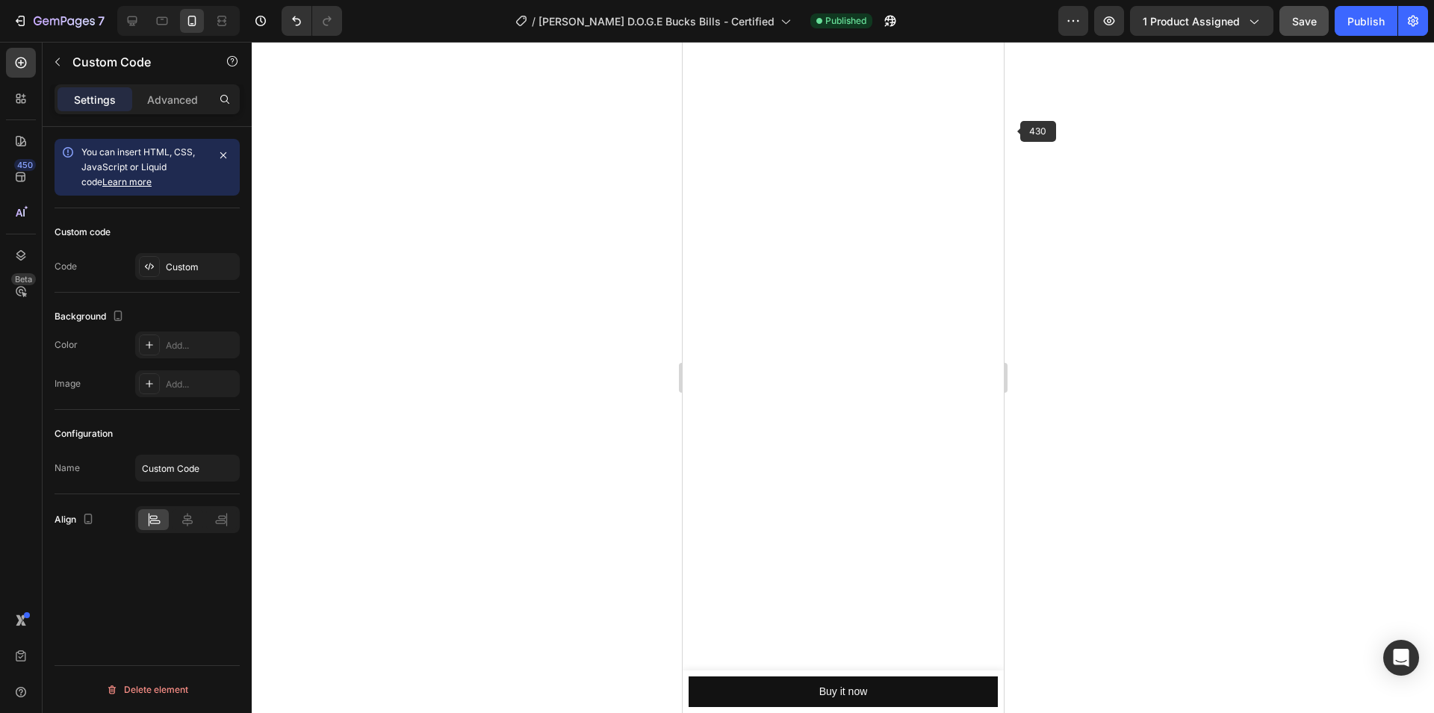
scroll to position [31, 0]
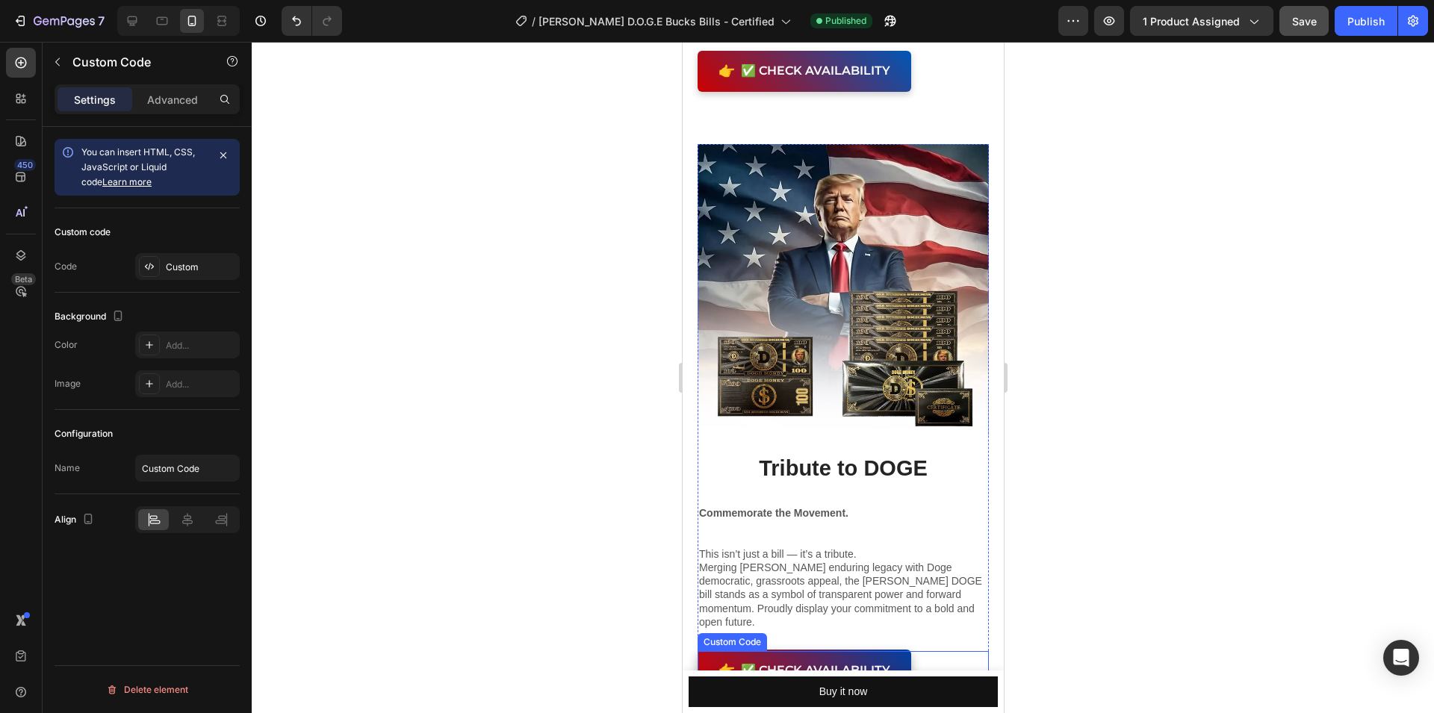
click at [854, 651] on button "👉 ✅ Check Availability" at bounding box center [804, 671] width 214 height 41
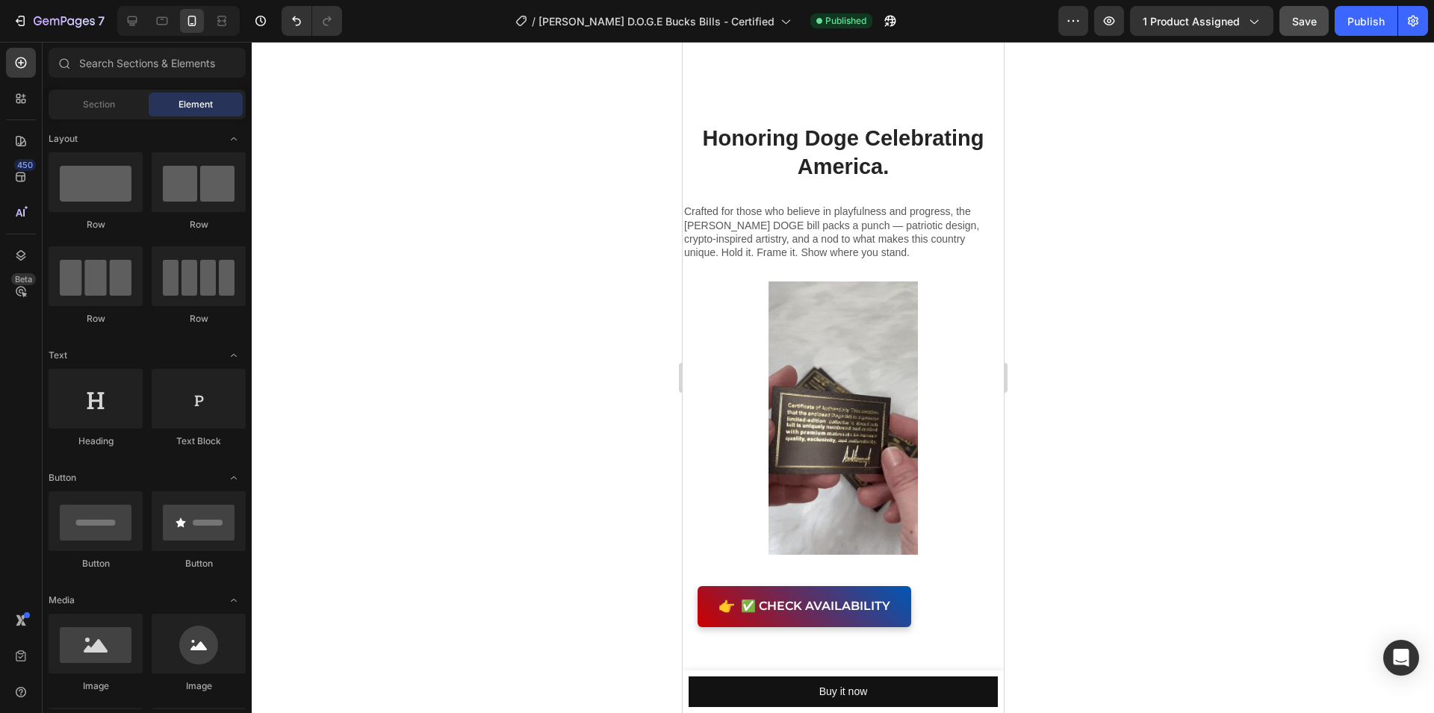
scroll to position [3009, 0]
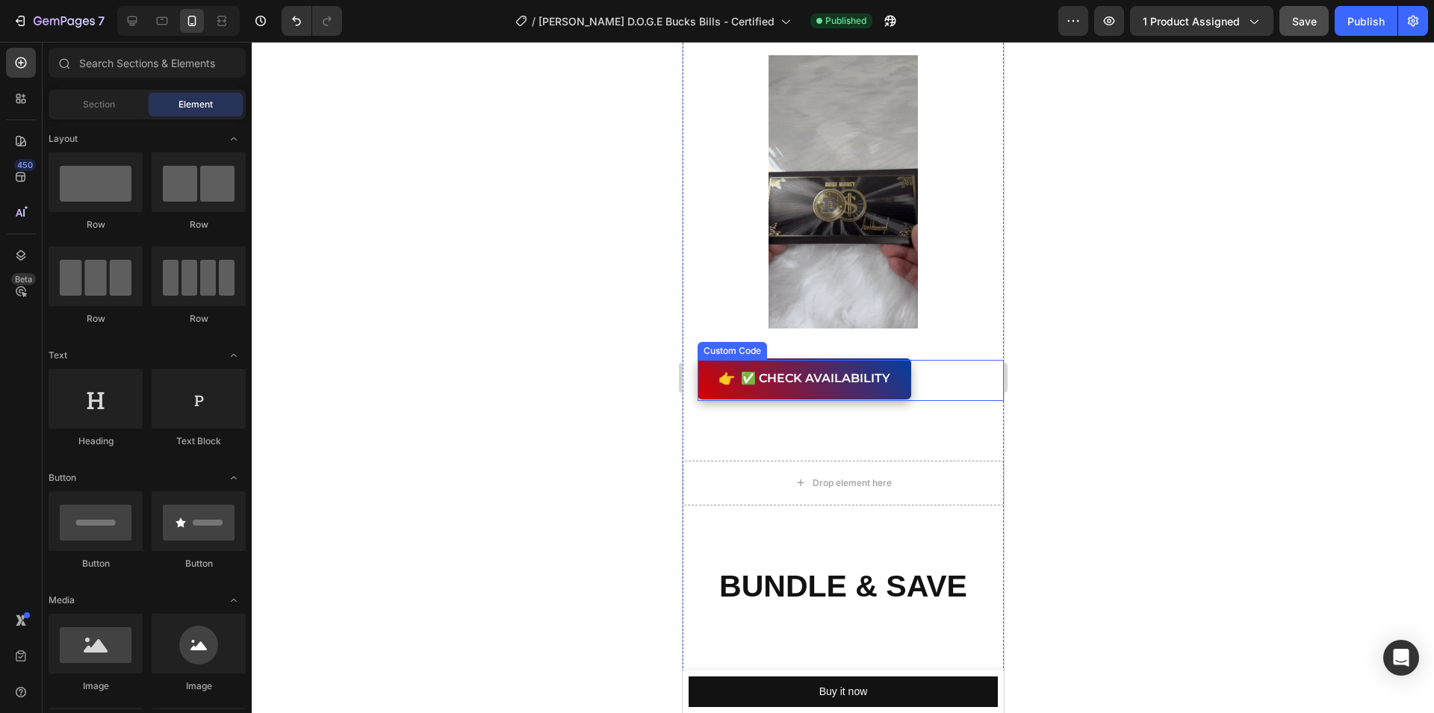
click at [901, 382] on button "👉 ✅ Check Availability" at bounding box center [804, 379] width 214 height 41
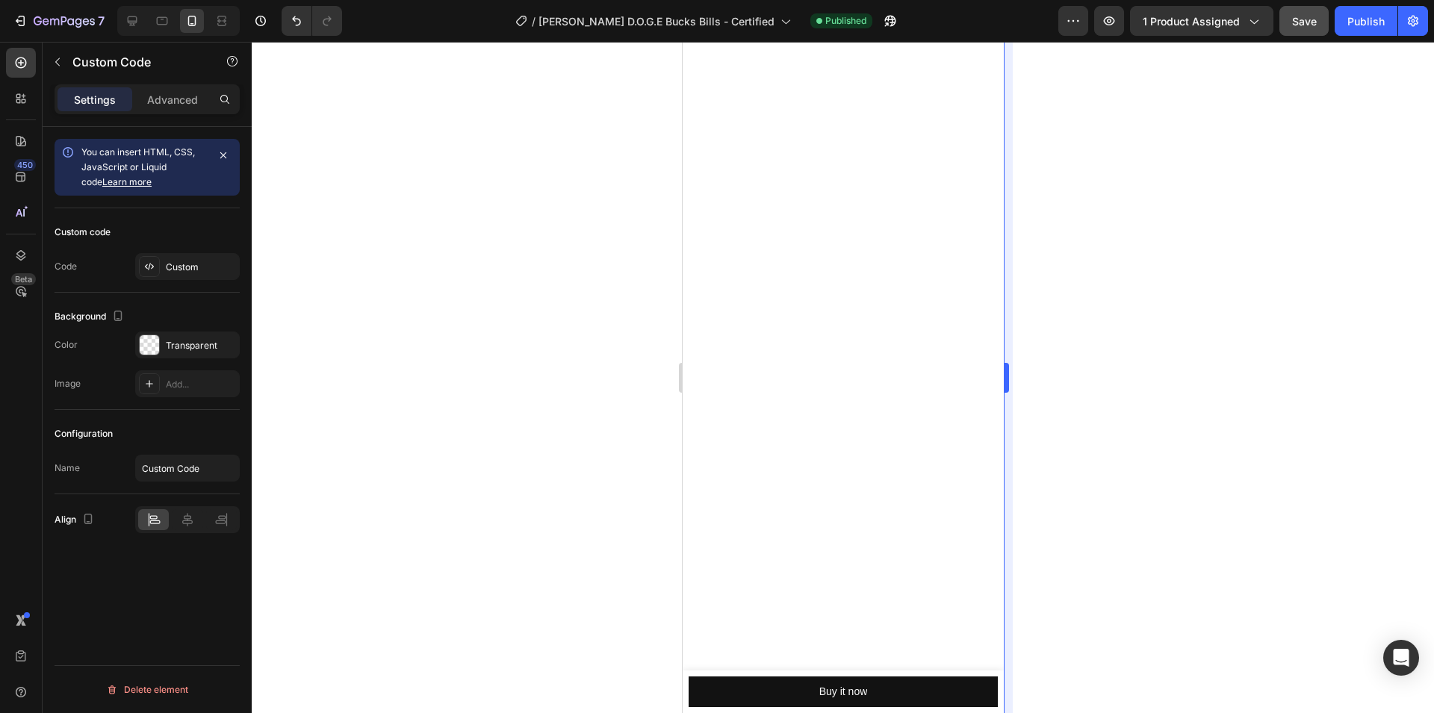
scroll to position [31, 0]
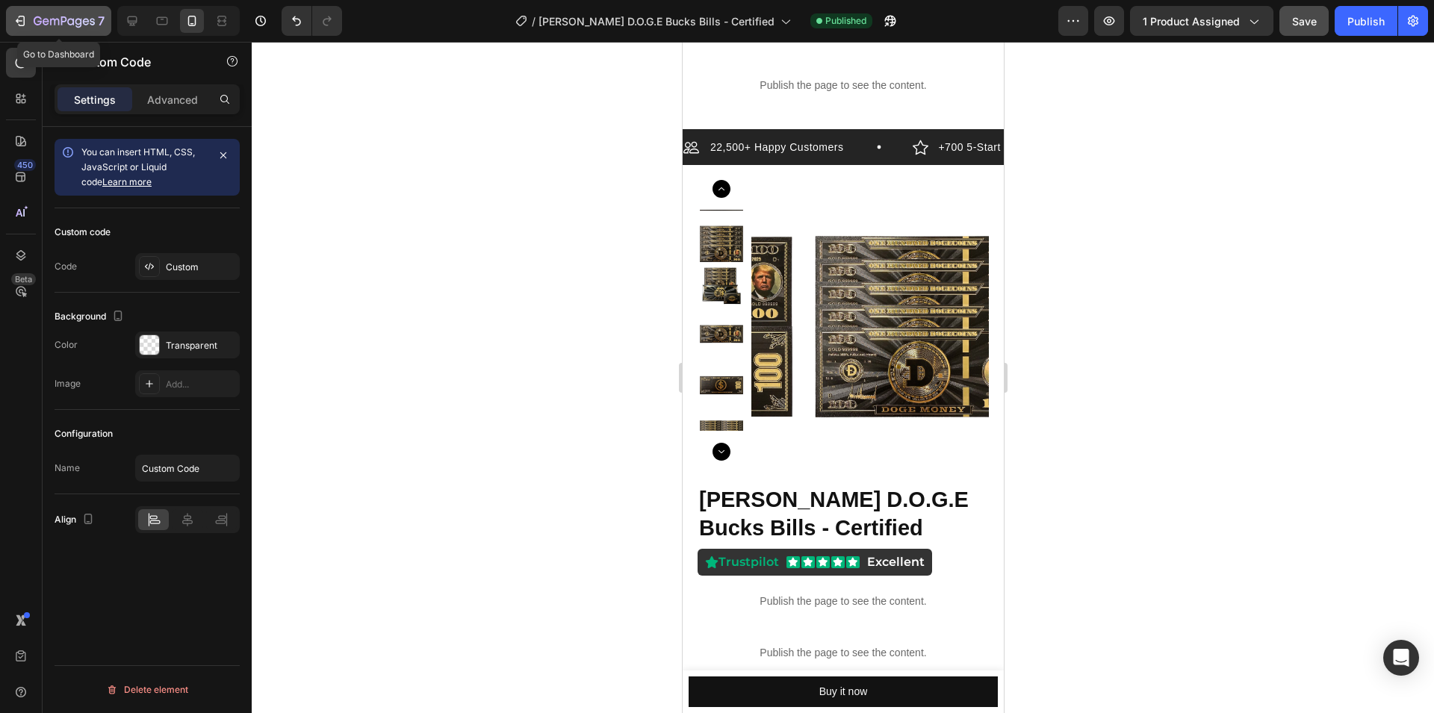
click at [72, 29] on div "7" at bounding box center [69, 21] width 71 height 18
